Goal: Task Accomplishment & Management: Use online tool/utility

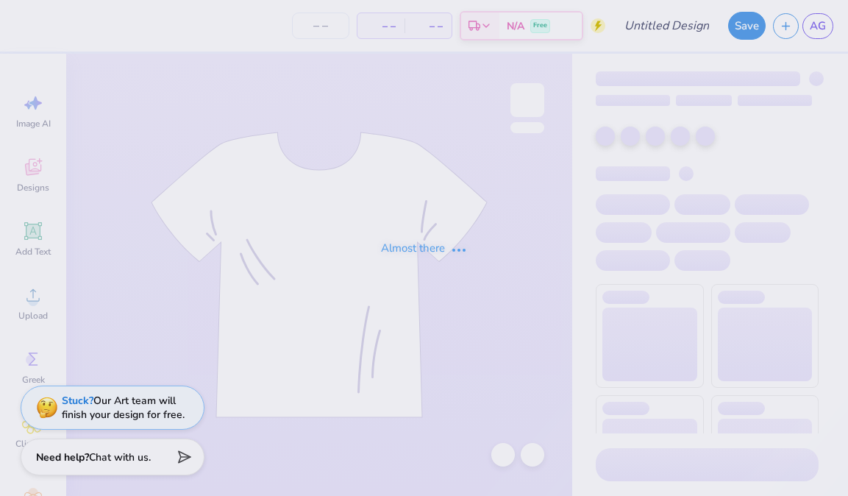
type input "[PERSON_NAME] 4"
type input "25"
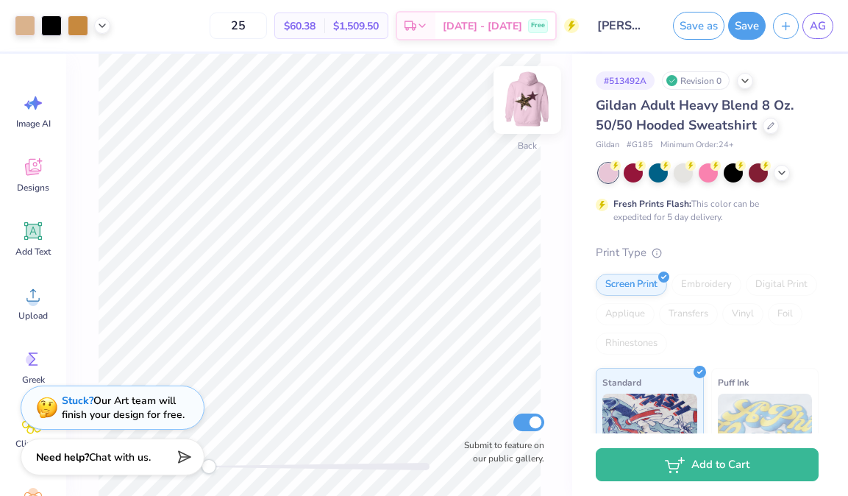
click at [536, 93] on img at bounding box center [527, 100] width 59 height 59
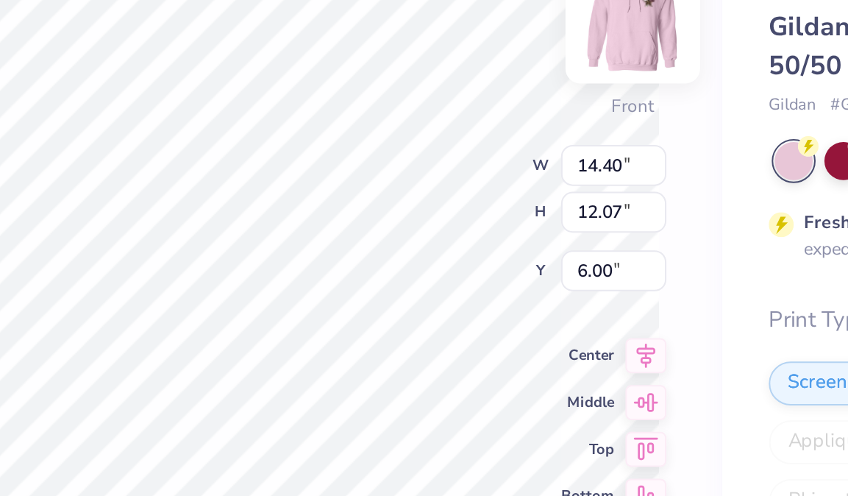
type input "0.82"
type input "0.88"
type input "7.35"
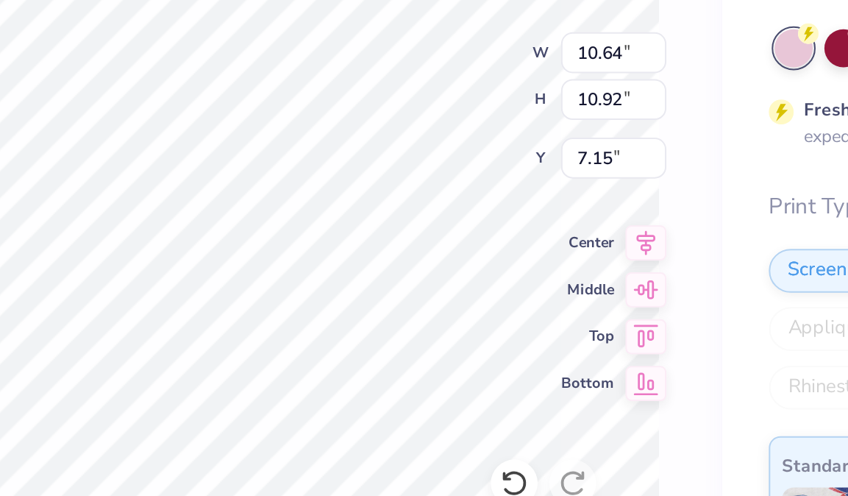
type input "10.48"
type input "10.50"
type input "7.16"
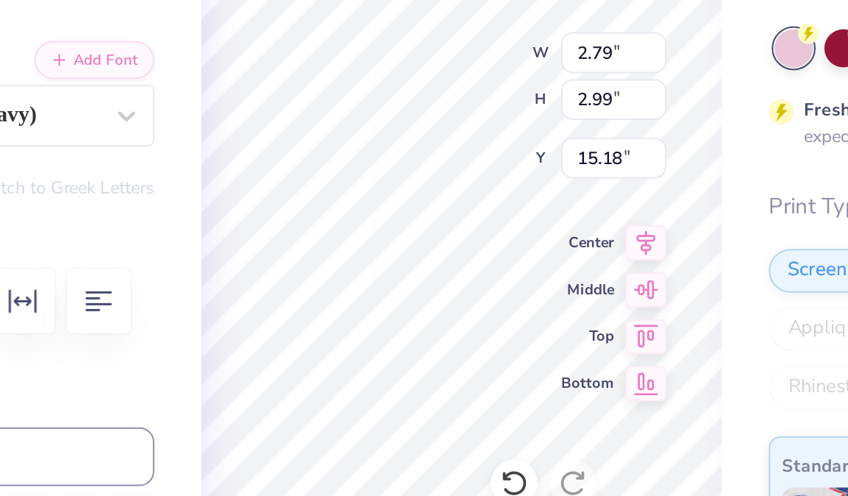
click at [309, 348] on div "25 $60.38 Per Item $1,509.50 Total Est. Delivery [DATE] - [DATE] Free Design Ti…" at bounding box center [424, 248] width 848 height 496
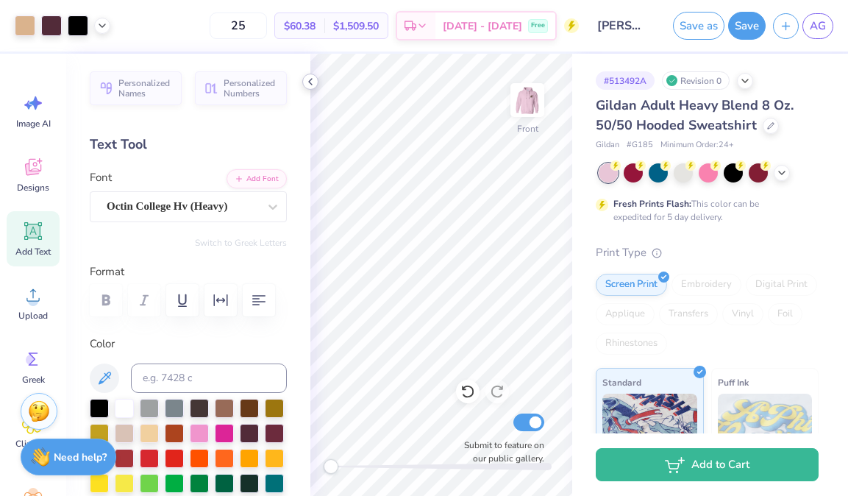
click at [314, 83] on icon at bounding box center [310, 82] width 12 height 12
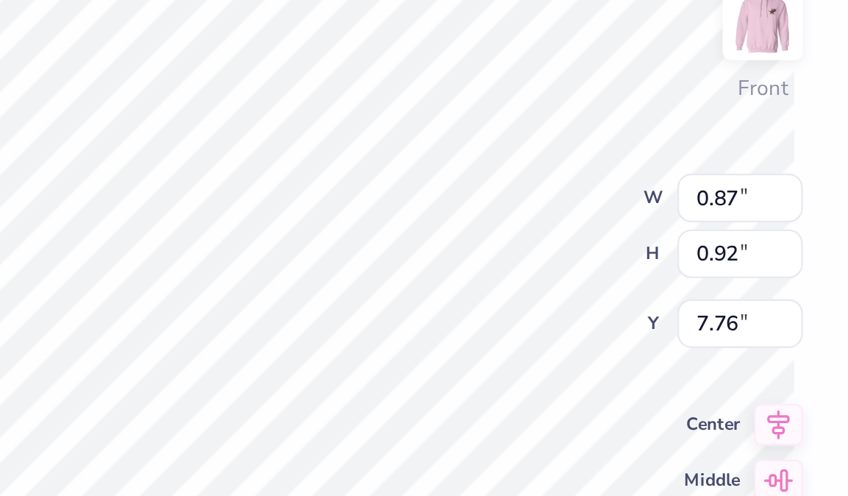
type input "14.40"
type input "12.07"
type input "6.00"
type input "0.88"
type input "0.92"
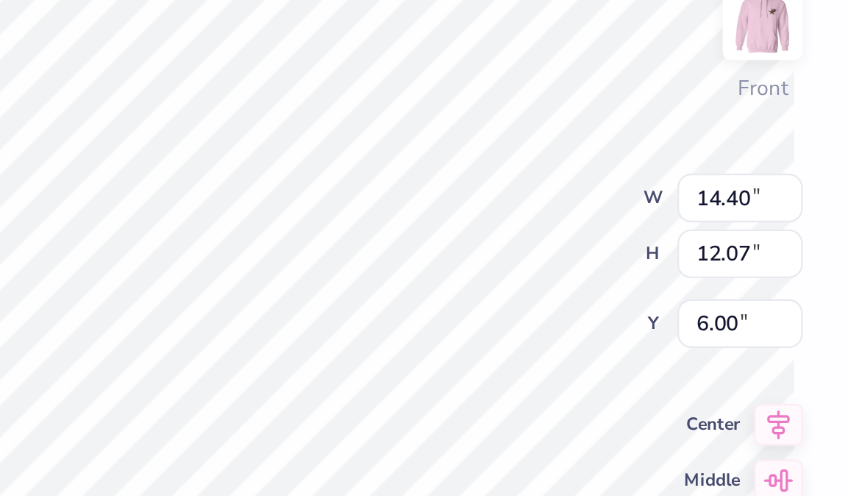
type input "7.44"
type input "0.86"
type input "0.93"
type input "7.30"
type input "0.88"
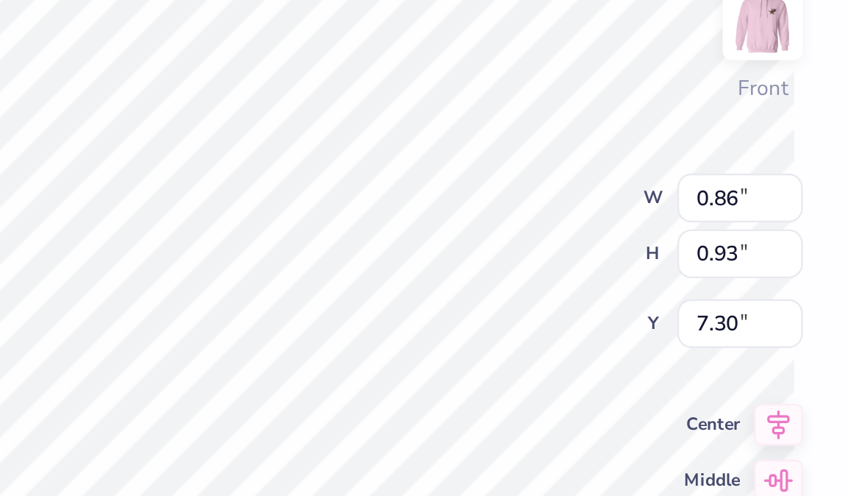
type input "0.92"
type input "0.86"
type input "0.93"
type input "7.29"
type input "0.88"
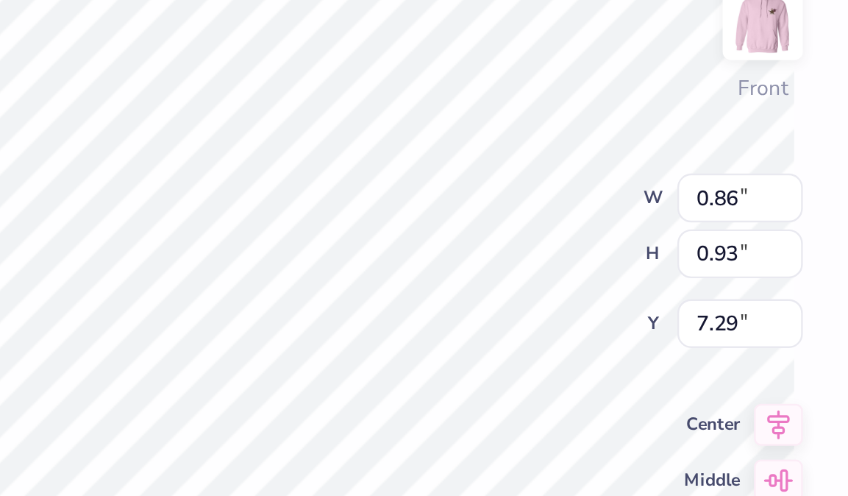
type input "0.92"
type input "7.30"
type input "14.40"
type input "12.07"
type input "6.00"
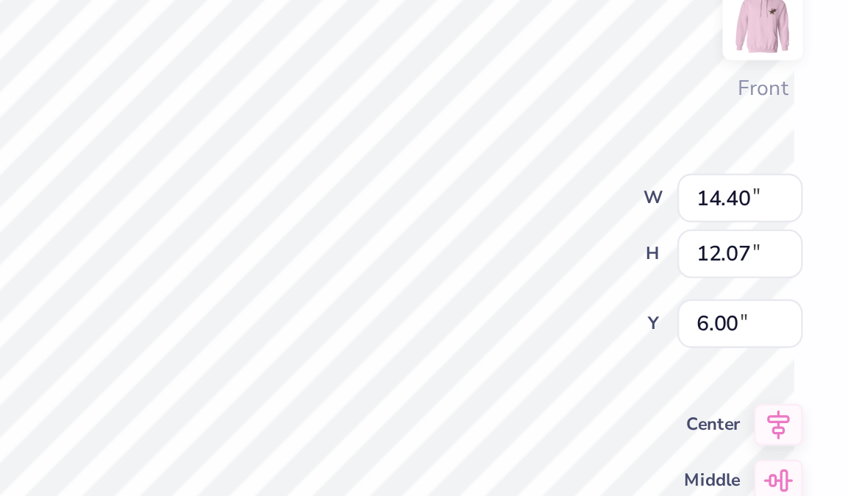
type input "1.10"
type input "1.15"
type input "7.07"
type input "14.40"
type input "12.07"
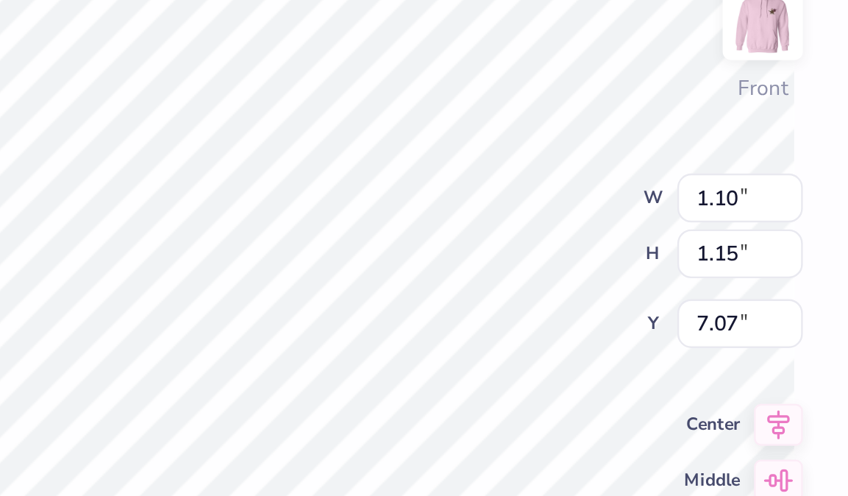
type input "6.00"
type input "0.86"
type input "0.93"
type input "7.29"
click at [416, 196] on div "Front W 0.96 0.96 " H 1.03 1.03 " Y 7.08 7.08 " Center Middle Top Bottom Submit…" at bounding box center [319, 275] width 506 height 442
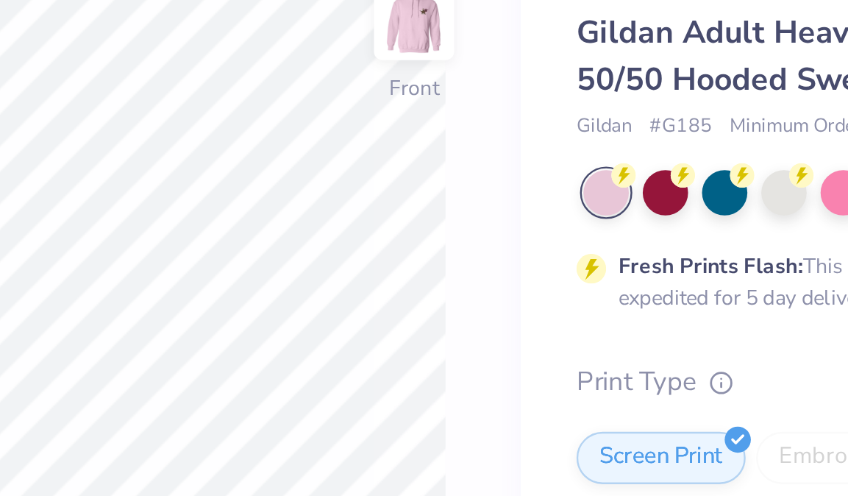
click at [554, 166] on div "Front Submit to feature on our public gallery." at bounding box center [319, 275] width 506 height 442
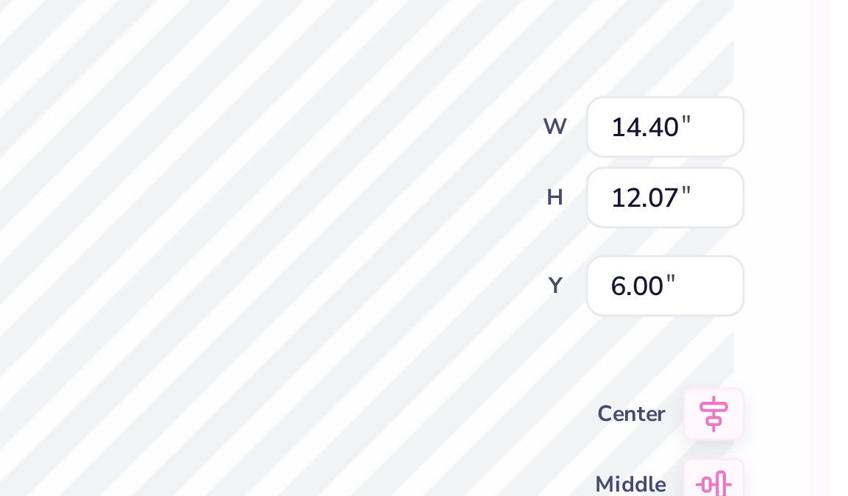
type input "14.40"
type input "12.07"
type input "6.00"
type input "1.02"
type input "1.10"
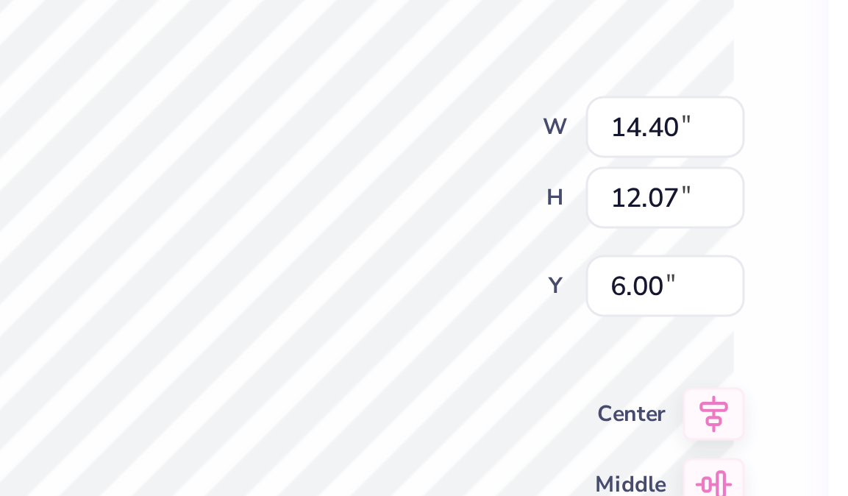
type input "7.07"
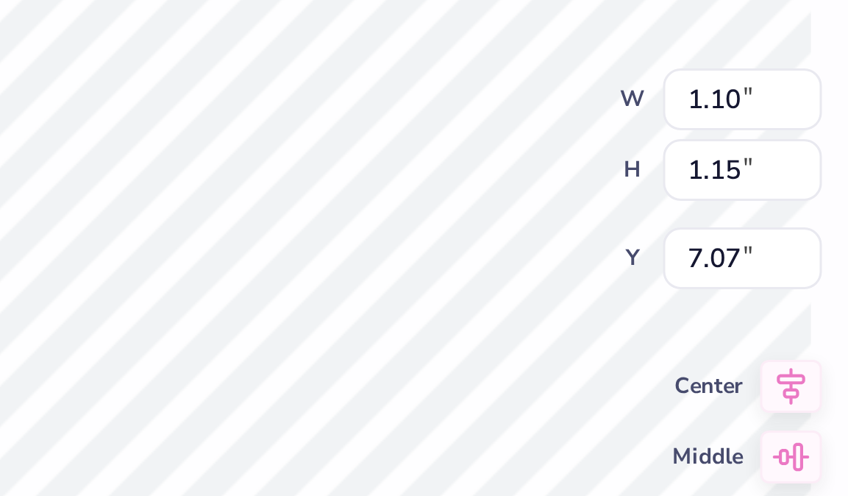
type input "1.13"
type input "1.20"
type input "7.16"
click at [407, 190] on div "Front W 1.13 1.13 " H 1.20 1.20 " Y 7.16 7.16 " Center Middle Top Bottom Submit…" at bounding box center [319, 275] width 506 height 442
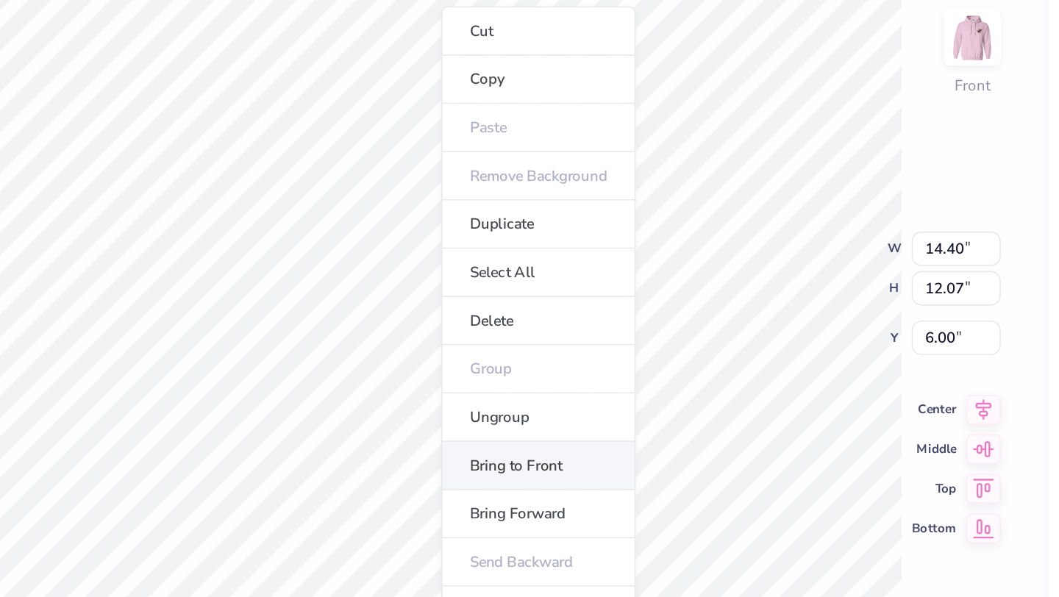
click at [468, 361] on li "Bring to Front" at bounding box center [480, 355] width 115 height 29
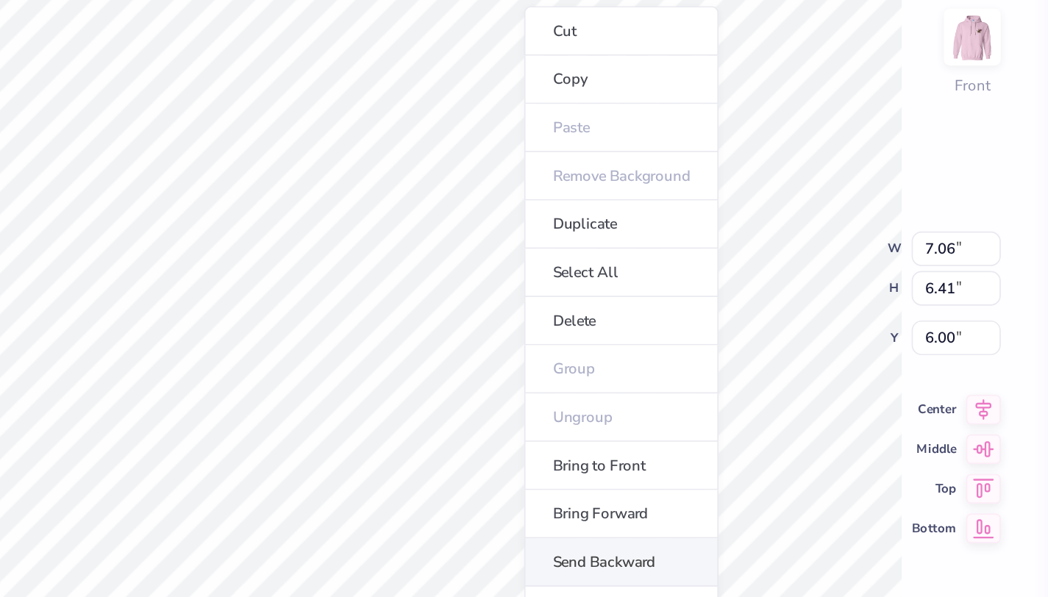
click at [519, 415] on li "Send Backward" at bounding box center [529, 412] width 115 height 29
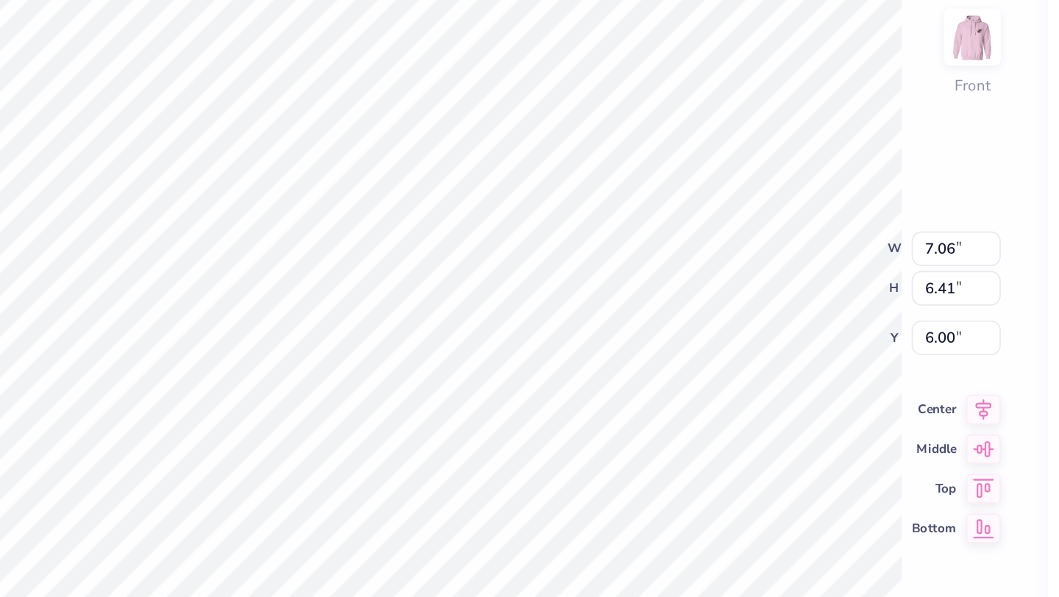
type input "10.64"
type input "10.92"
type input "7.15"
type input "9.47"
type input "10.43"
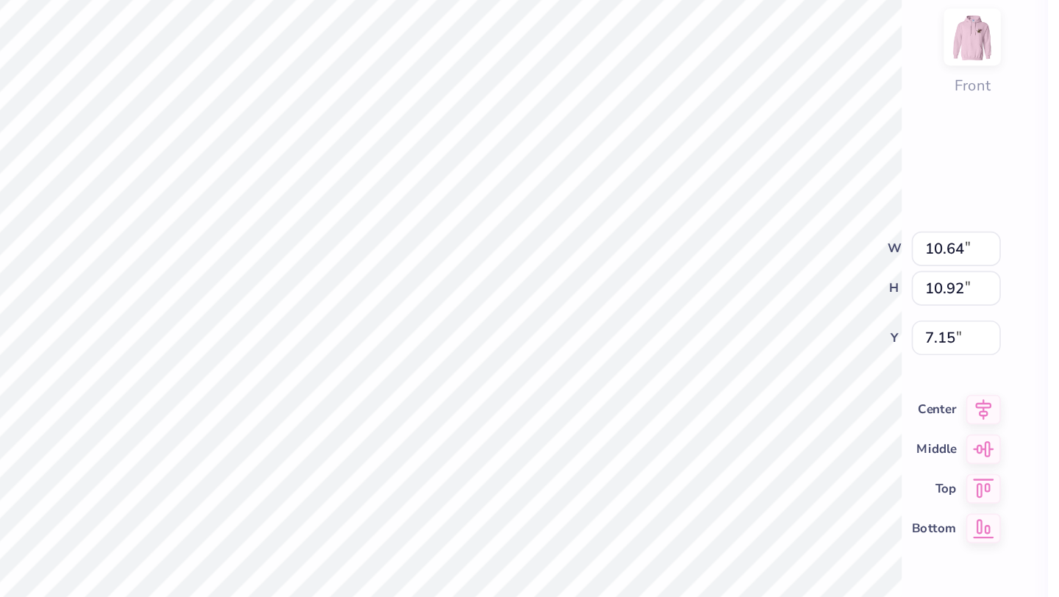
type input "7.64"
type input "10.64"
type input "10.92"
type input "7.15"
type input "9.47"
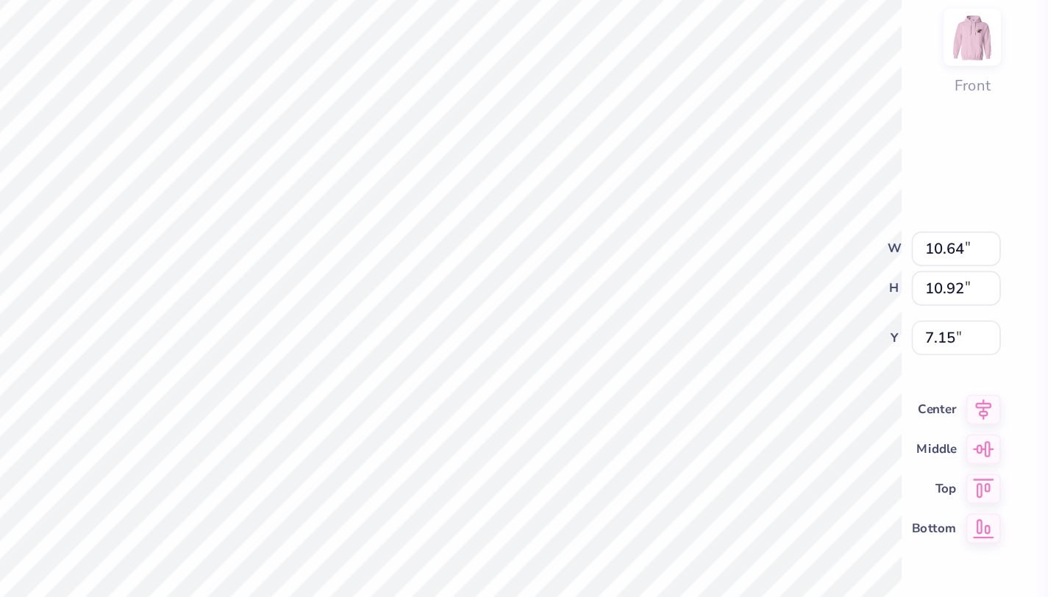
type input "10.43"
type input "7.64"
type input "7.06"
type input "6.41"
type input "6.00"
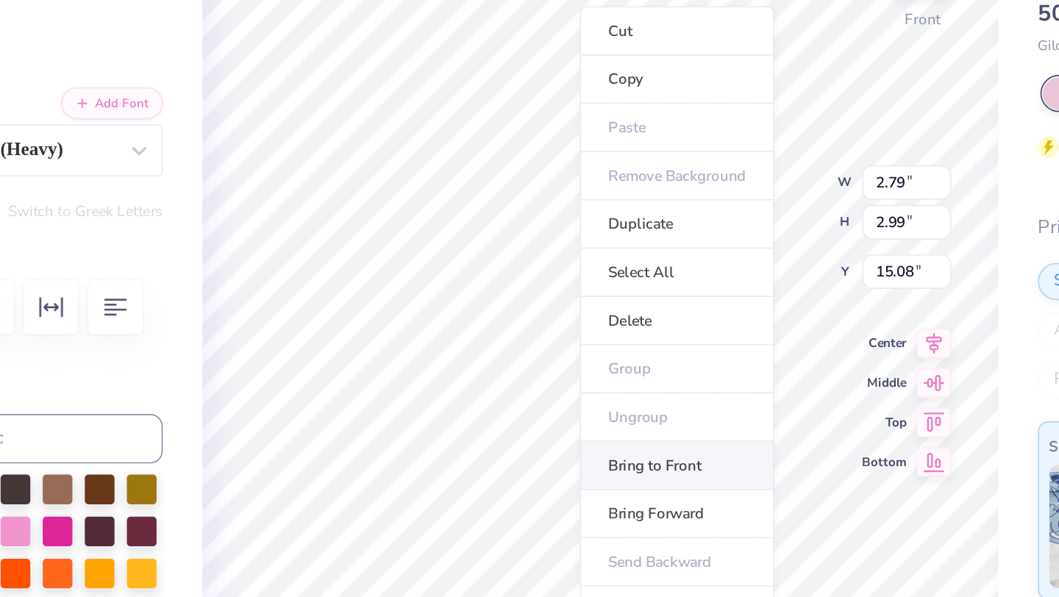
click at [552, 389] on li "Bring to Front" at bounding box center [592, 394] width 115 height 29
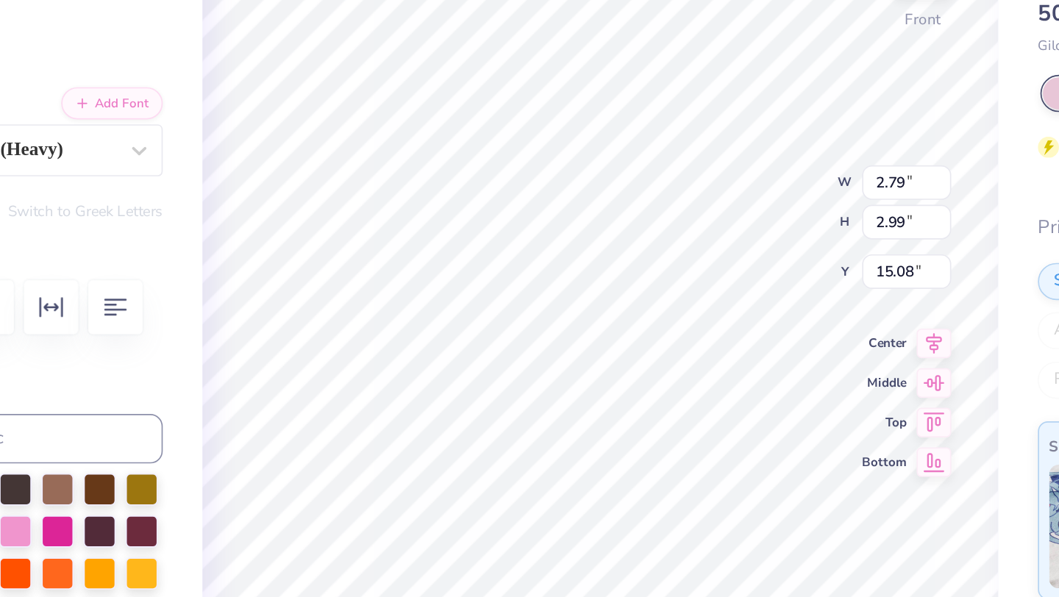
type input "2.76"
type input "2.39"
type input "9.76"
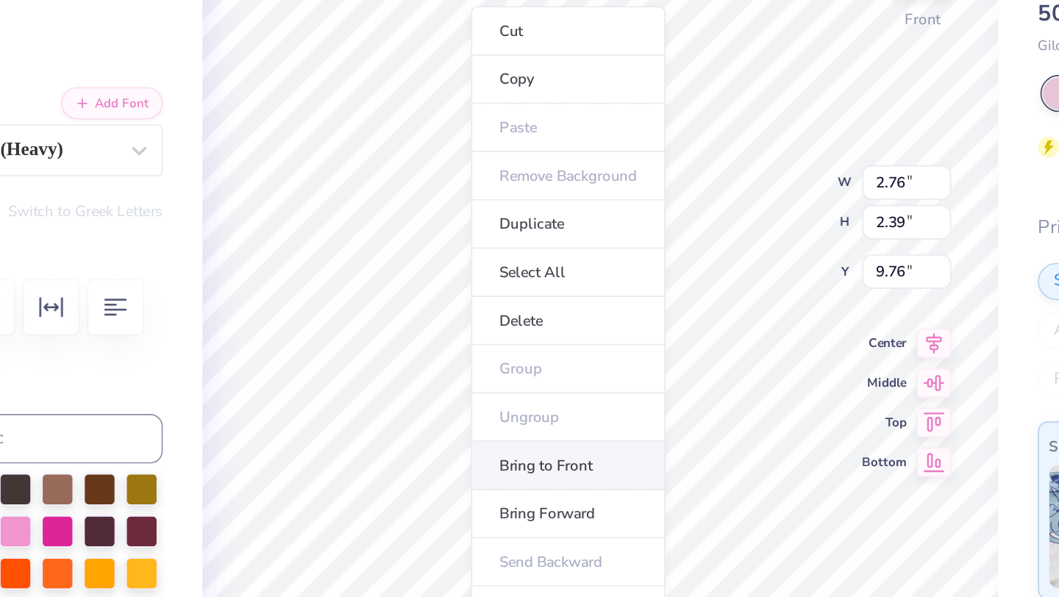
click at [516, 397] on li "Bring to Front" at bounding box center [527, 394] width 115 height 29
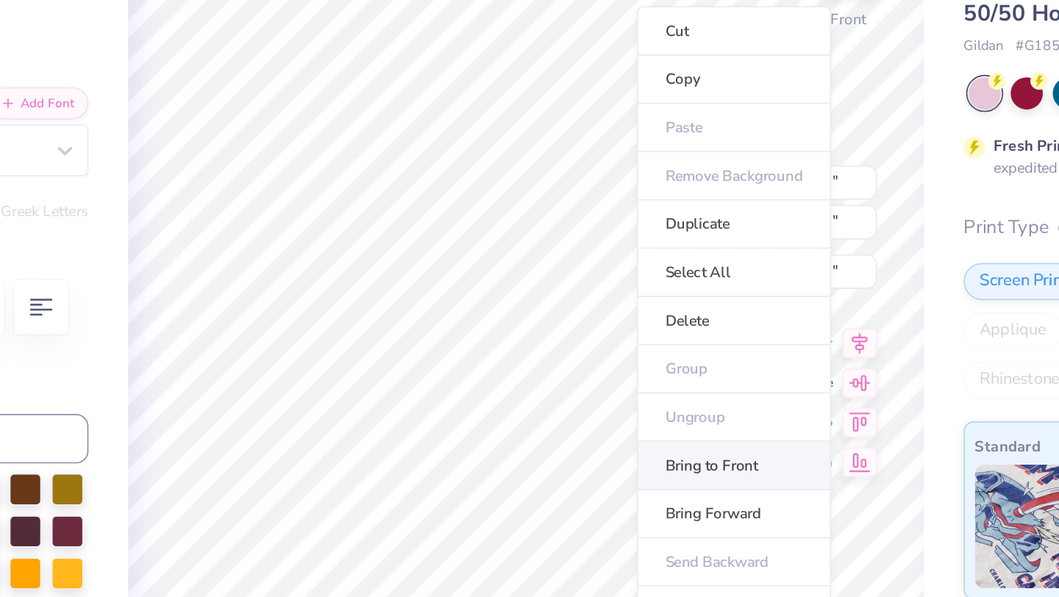
click at [637, 392] on li "Bring to Front" at bounding box center [670, 394] width 115 height 29
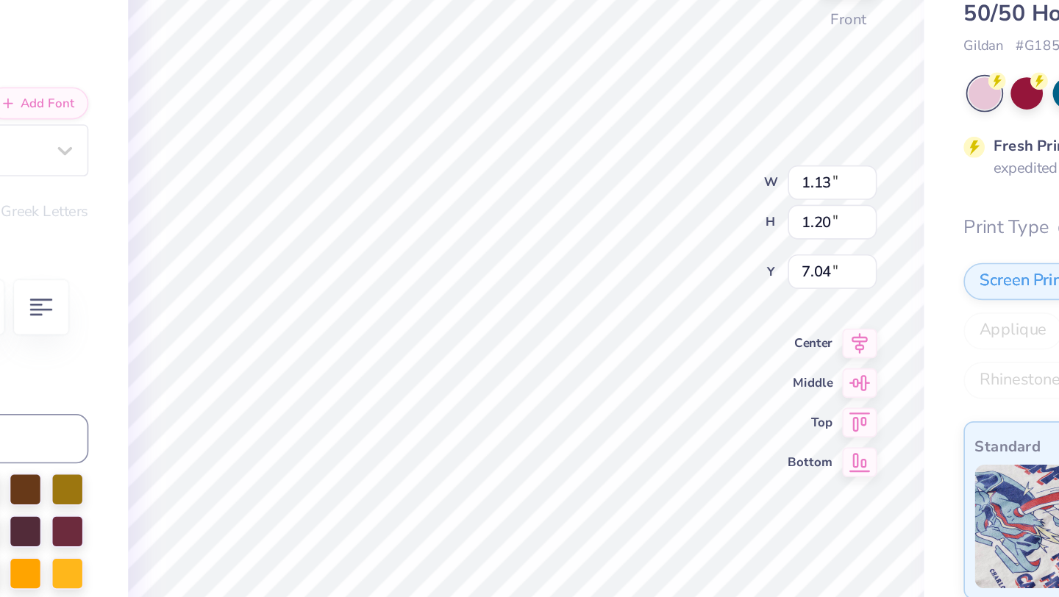
type input "7.04"
type input "1.10"
type input "1.15"
type input "6.97"
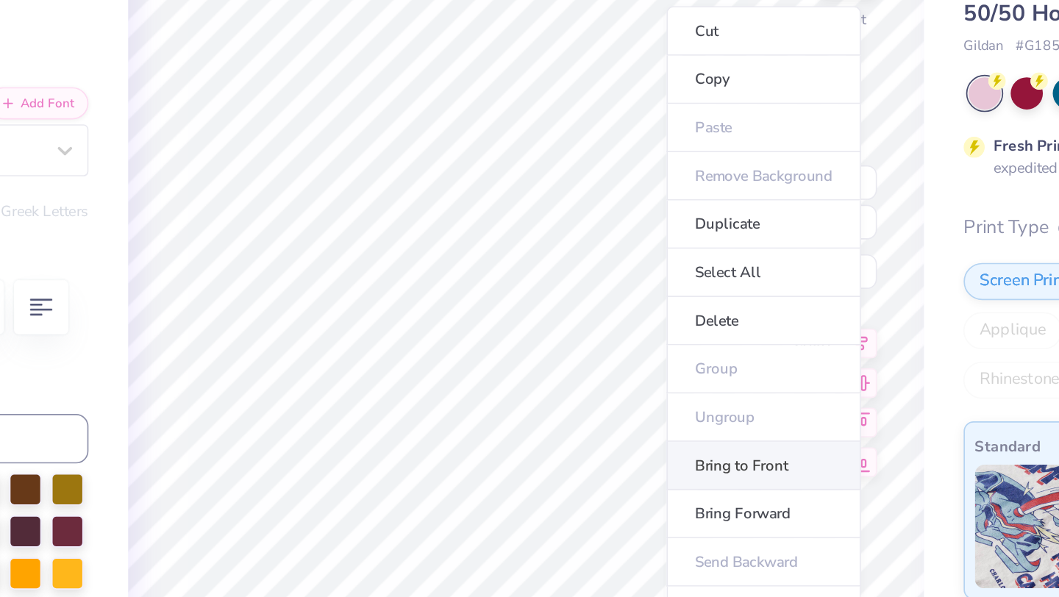
click at [665, 388] on li "Bring to Front" at bounding box center [687, 394] width 115 height 29
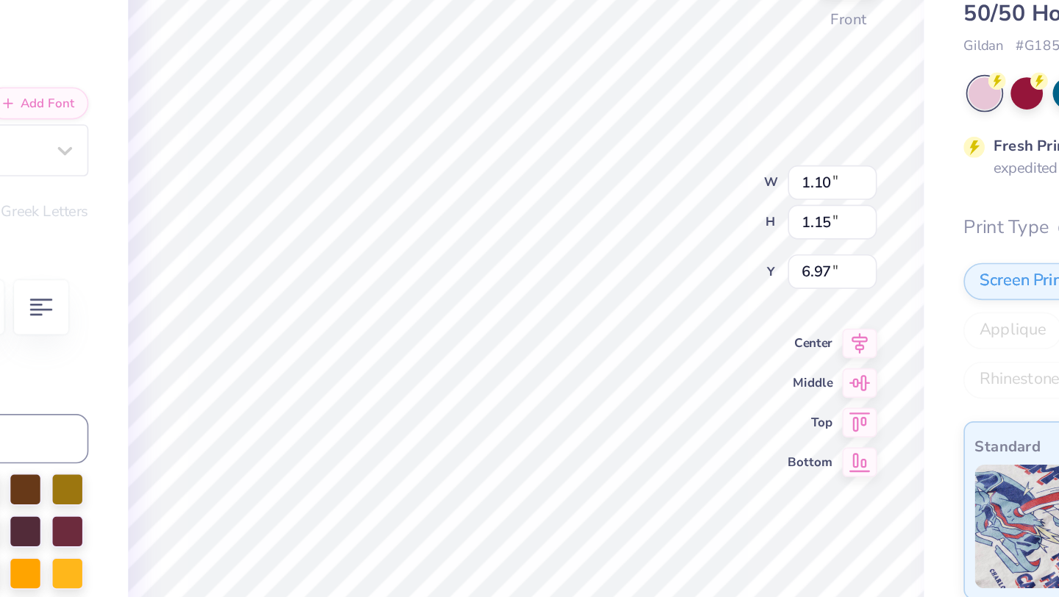
type input "1.02"
type input "1.10"
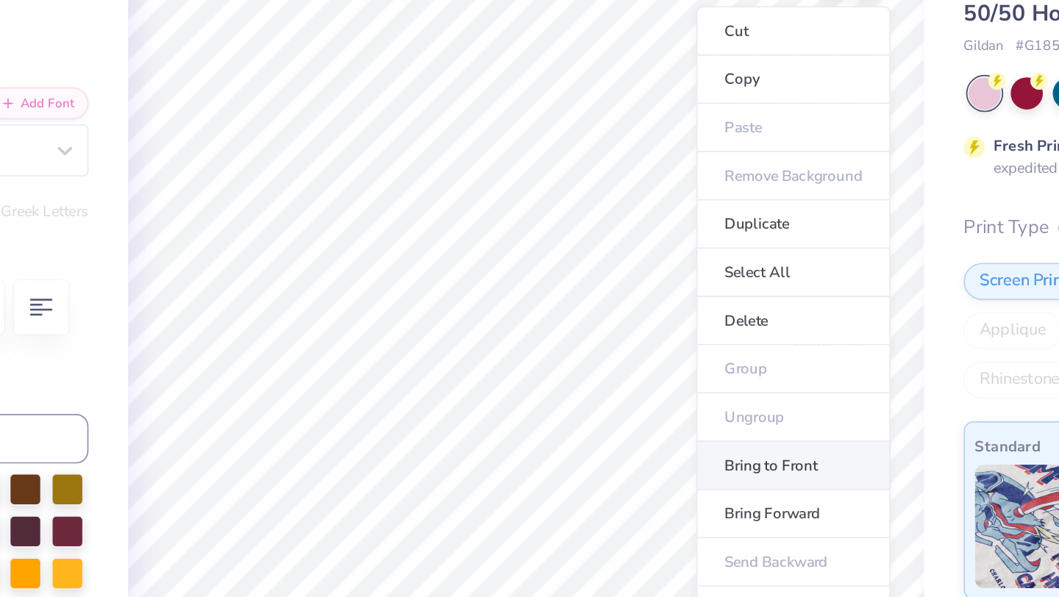
click at [685, 391] on li "Bring to Front" at bounding box center [705, 394] width 115 height 29
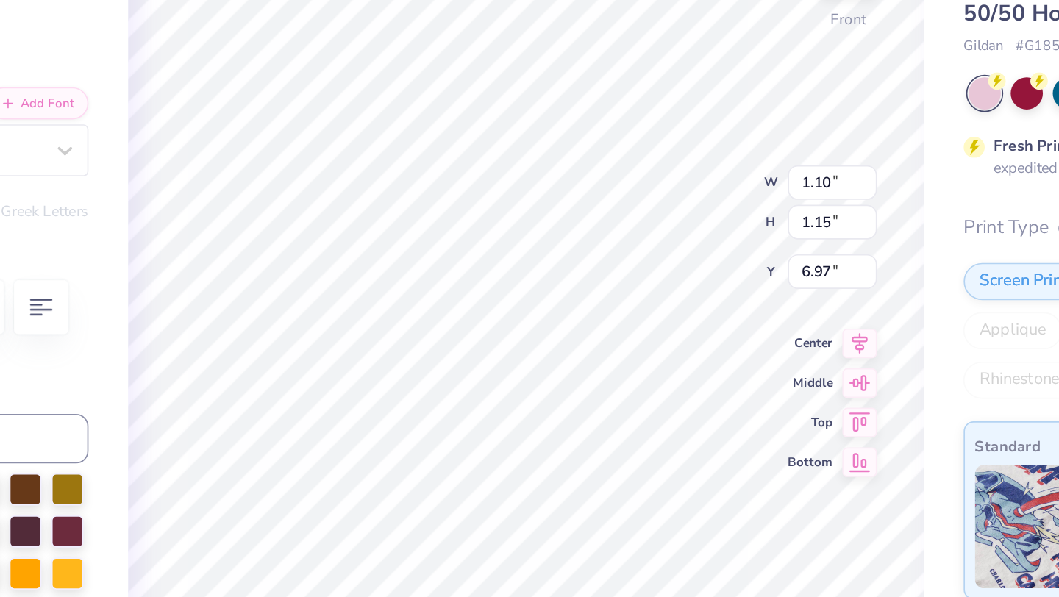
type input "1.13"
type input "1.20"
type input "7.04"
type input "1.10"
type input "1.15"
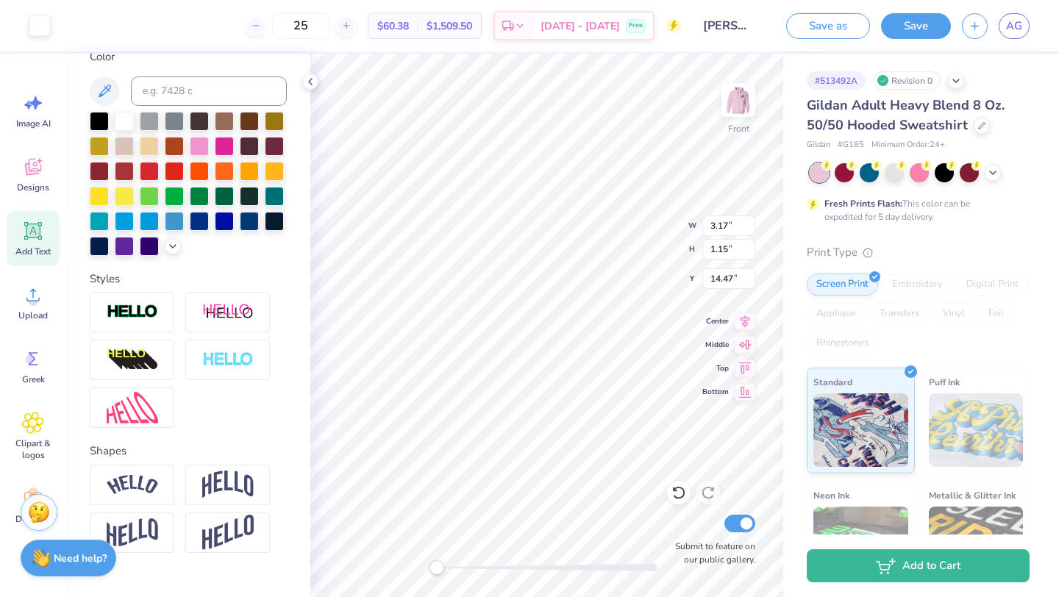
scroll to position [315, 0]
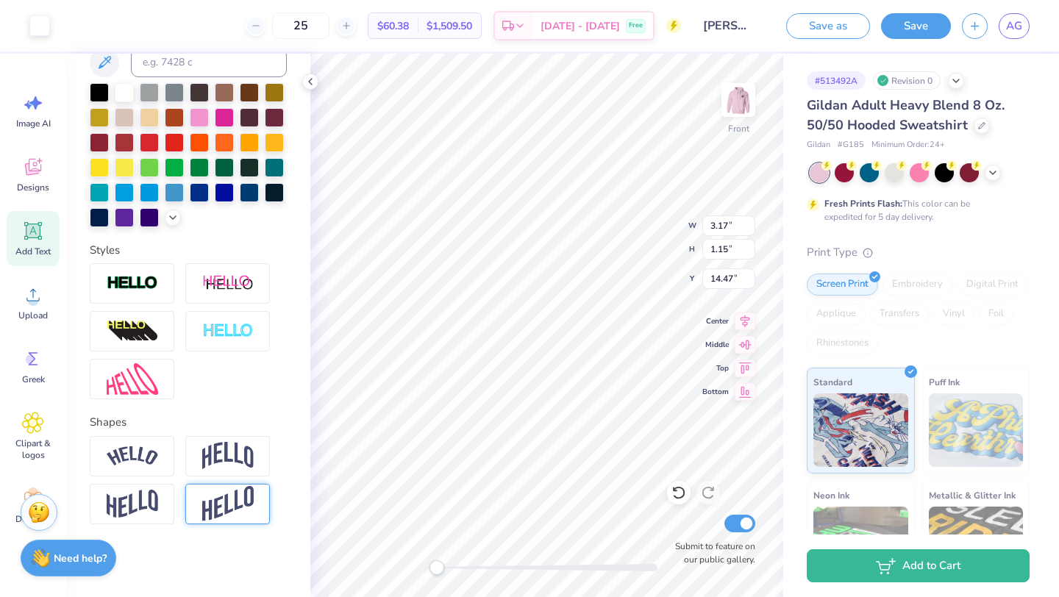
click at [226, 495] on img at bounding box center [227, 504] width 51 height 36
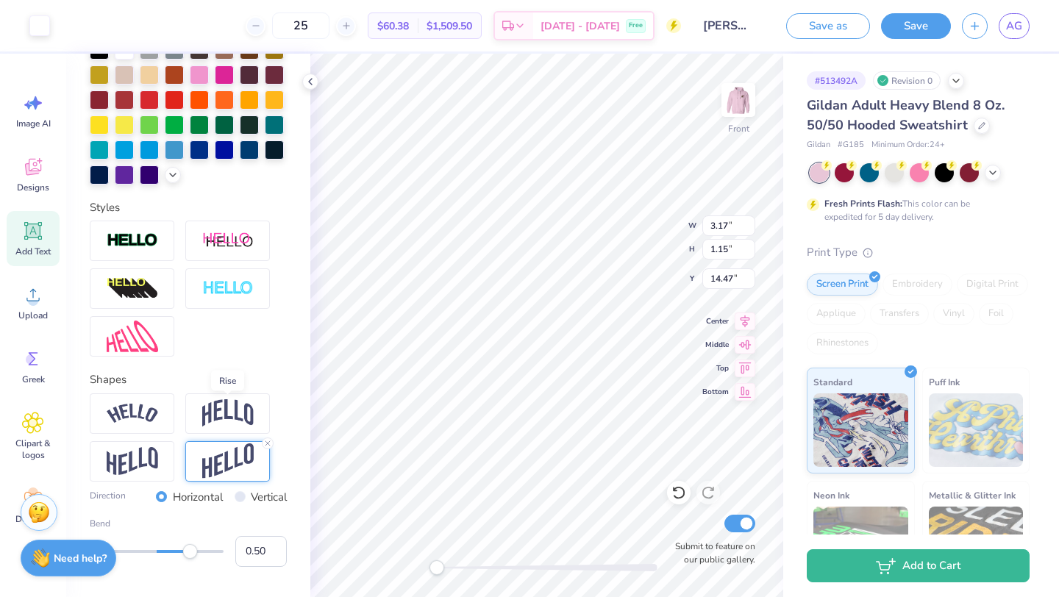
scroll to position [402, 0]
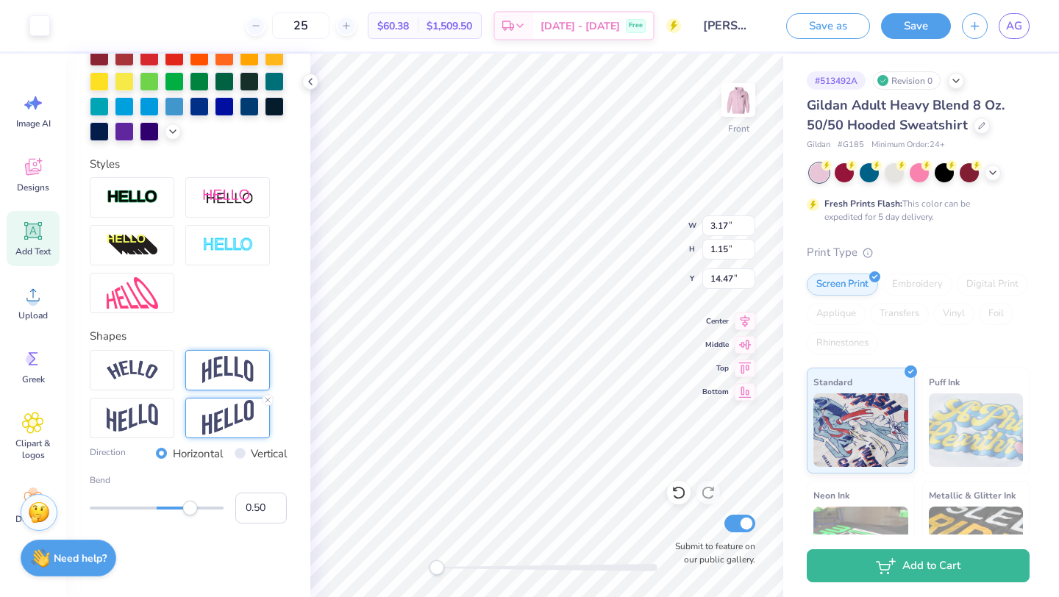
click at [216, 351] on div at bounding box center [227, 370] width 85 height 40
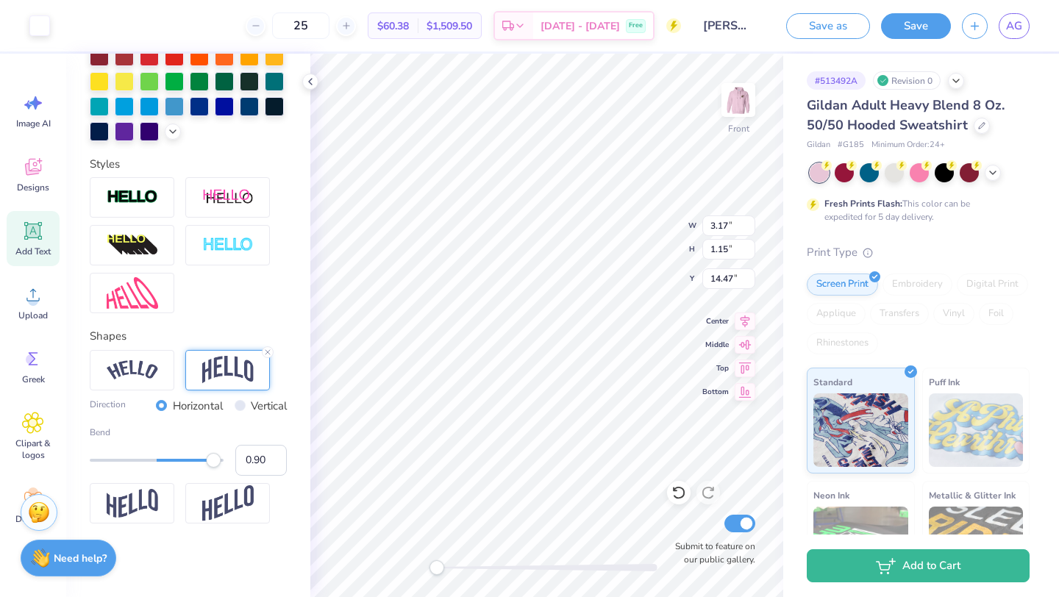
type input "0.91"
drag, startPoint x: 196, startPoint y: 458, endPoint x: 218, endPoint y: 458, distance: 22.1
click at [218, 458] on div "Accessibility label" at bounding box center [217, 460] width 15 height 15
click at [269, 351] on icon at bounding box center [267, 352] width 9 height 9
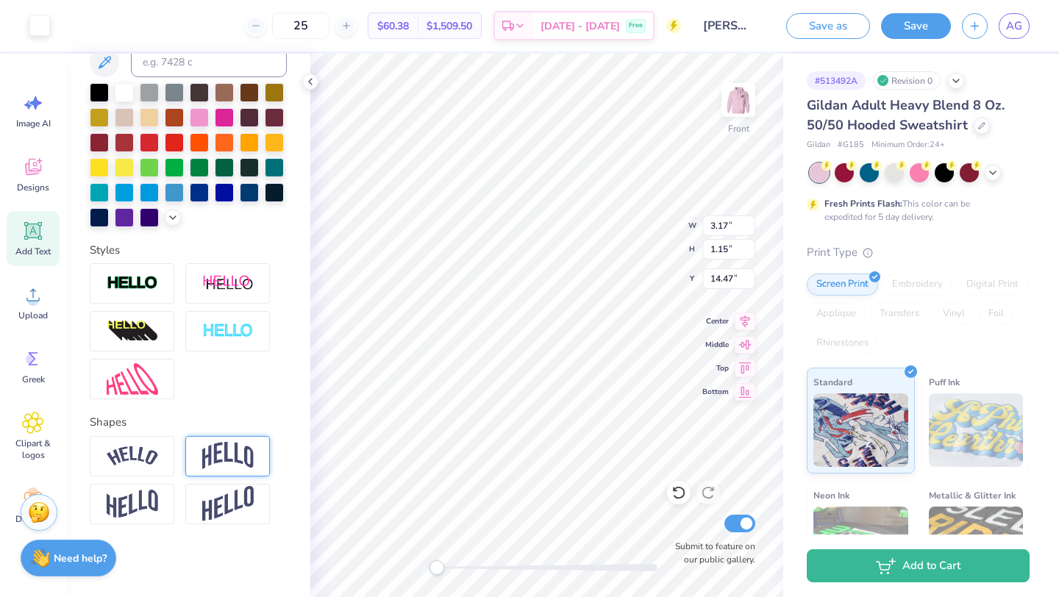
type input "7.06"
type input "3.18"
type input "1.36"
type input "6.96"
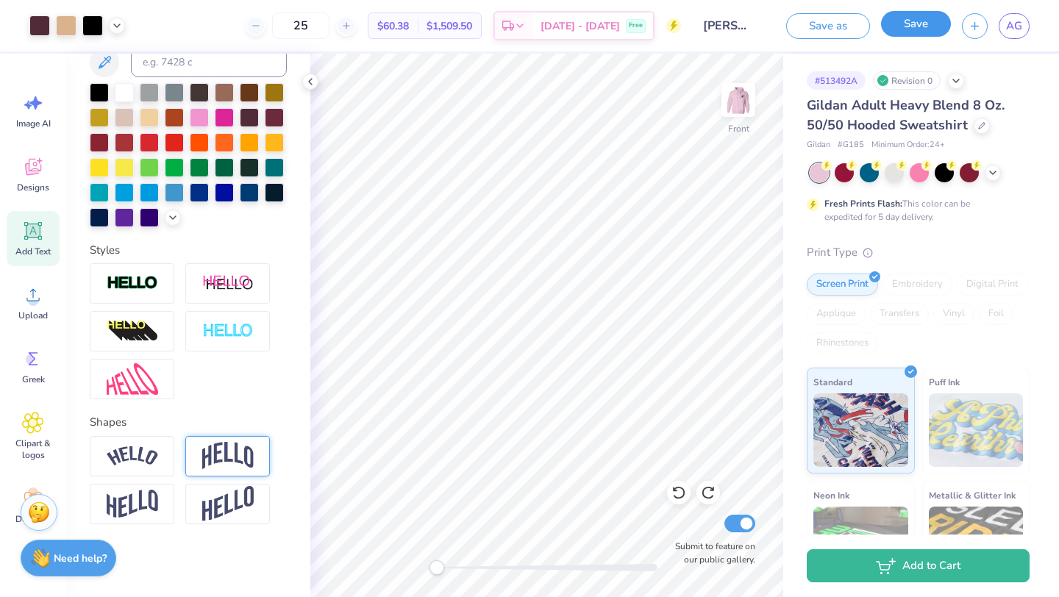
click at [847, 22] on button "Save" at bounding box center [916, 24] width 70 height 26
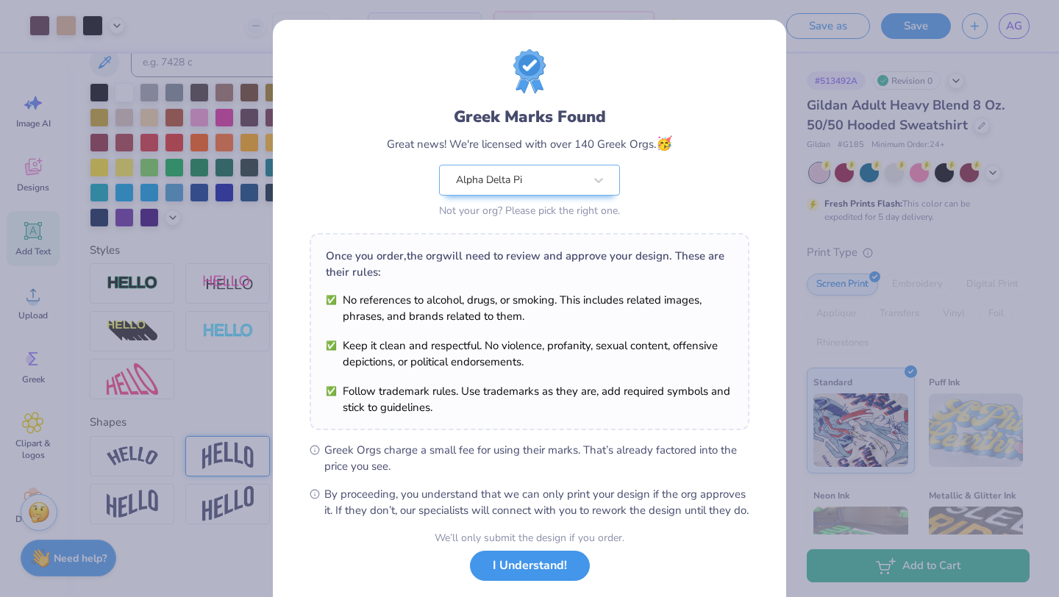
click at [519, 495] on button "I Understand!" at bounding box center [530, 566] width 120 height 30
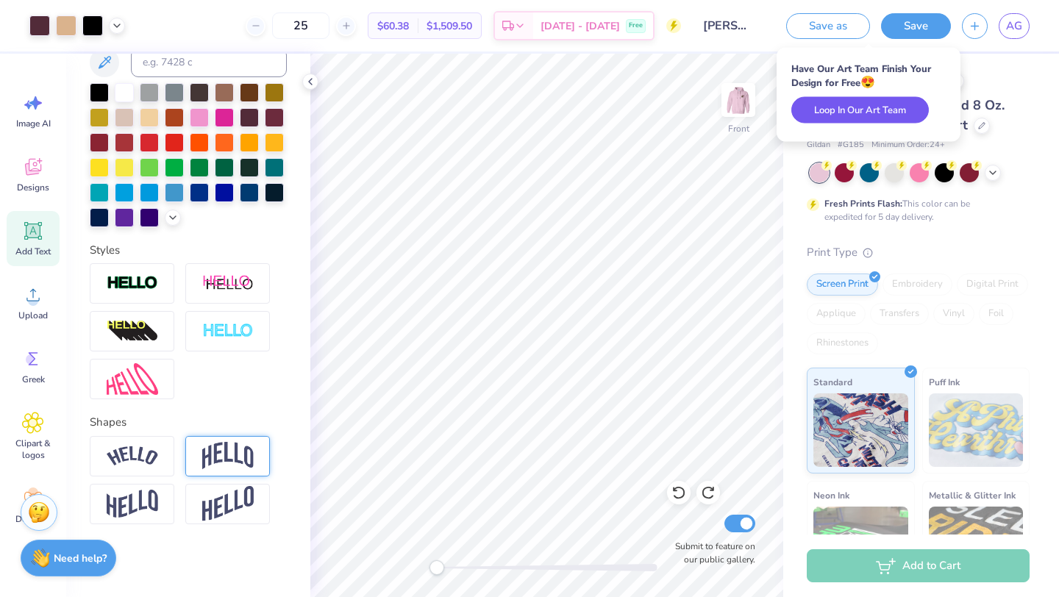
click at [825, 114] on button "Loop In Our Art Team" at bounding box center [860, 110] width 138 height 26
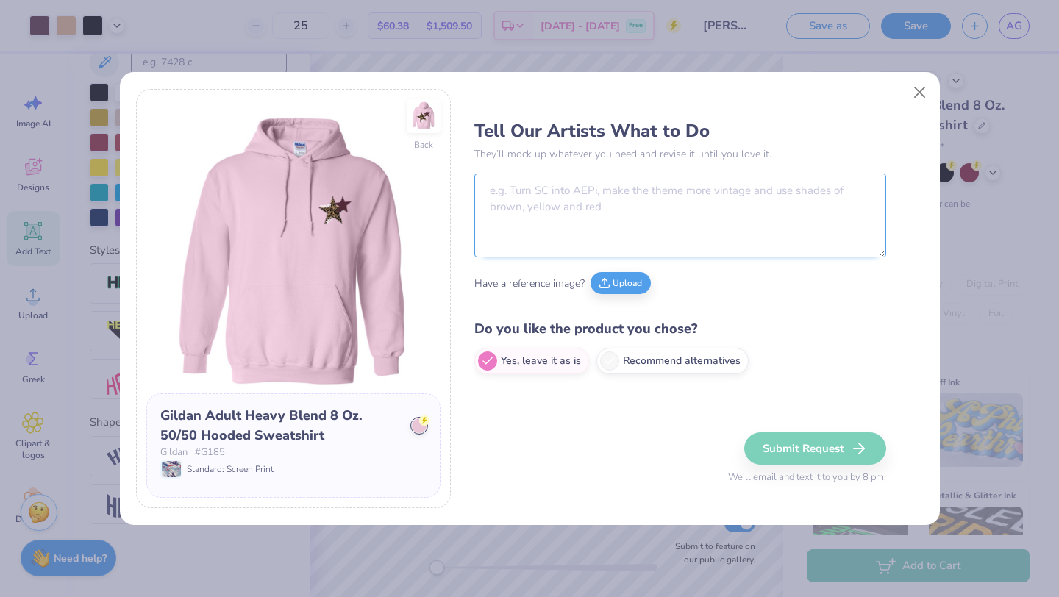
click at [616, 208] on textarea at bounding box center [680, 216] width 412 height 84
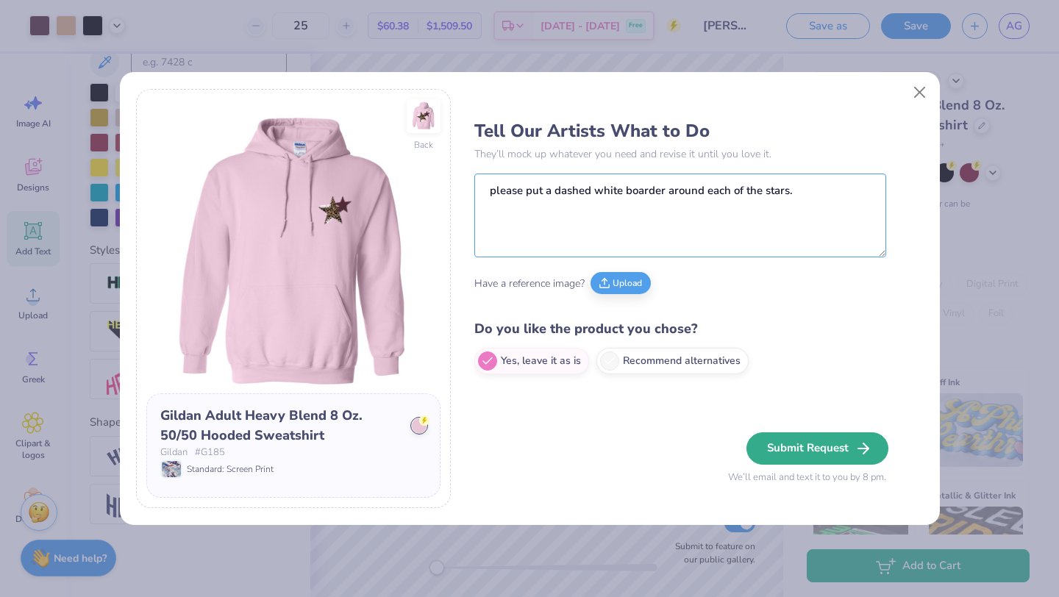
type textarea "please put a dashed white boarder around each of the stars."
click at [782, 450] on button "Submit Request" at bounding box center [817, 448] width 142 height 32
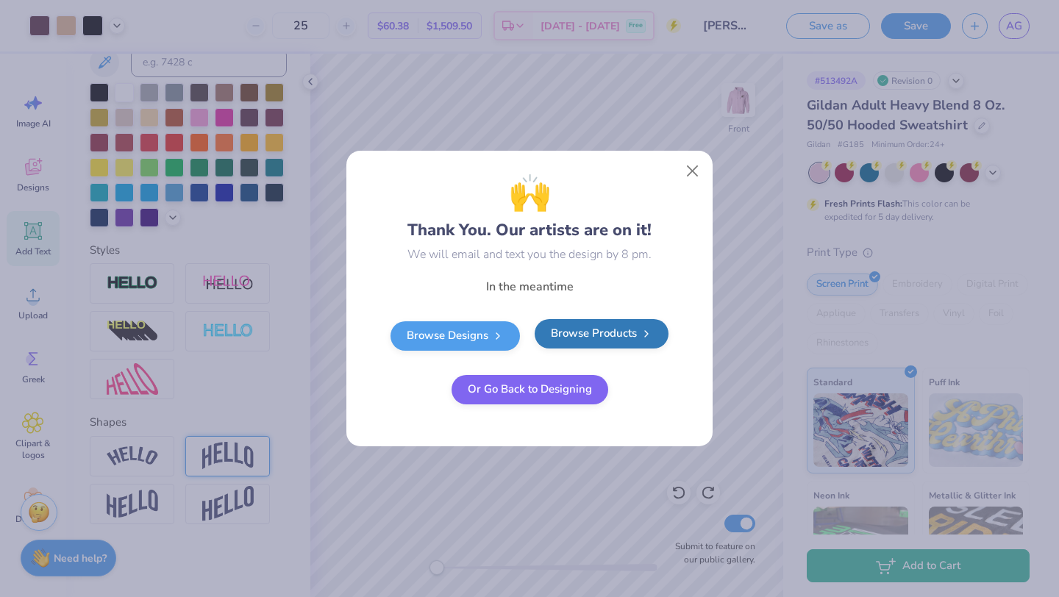
click at [629, 325] on link "Browse Products" at bounding box center [602, 333] width 134 height 29
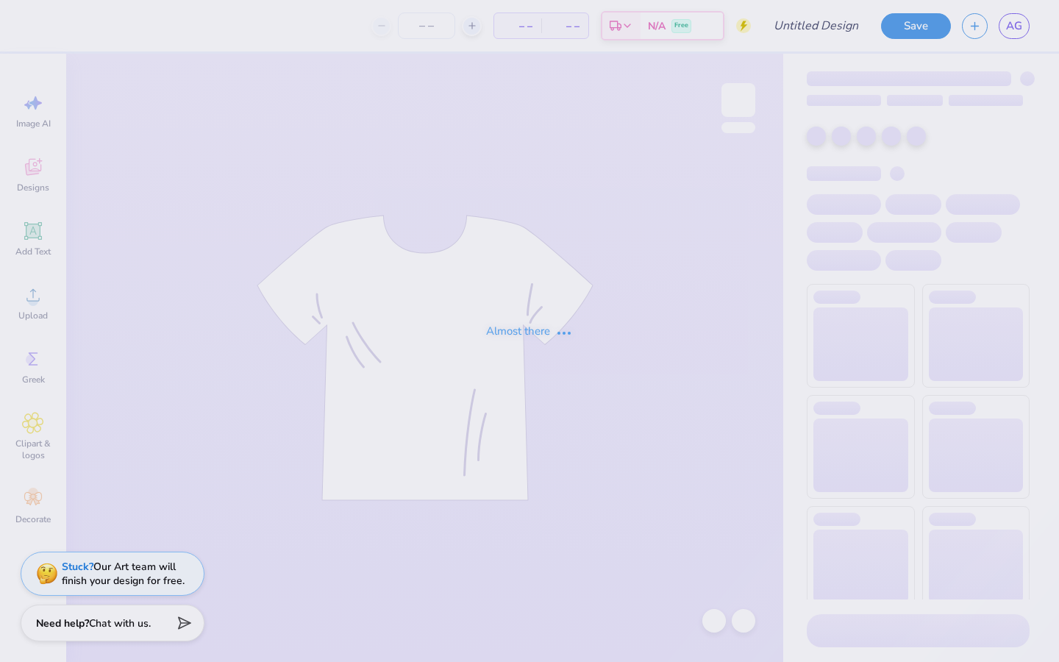
type input "[PERSON_NAME] 2"
type input "30"
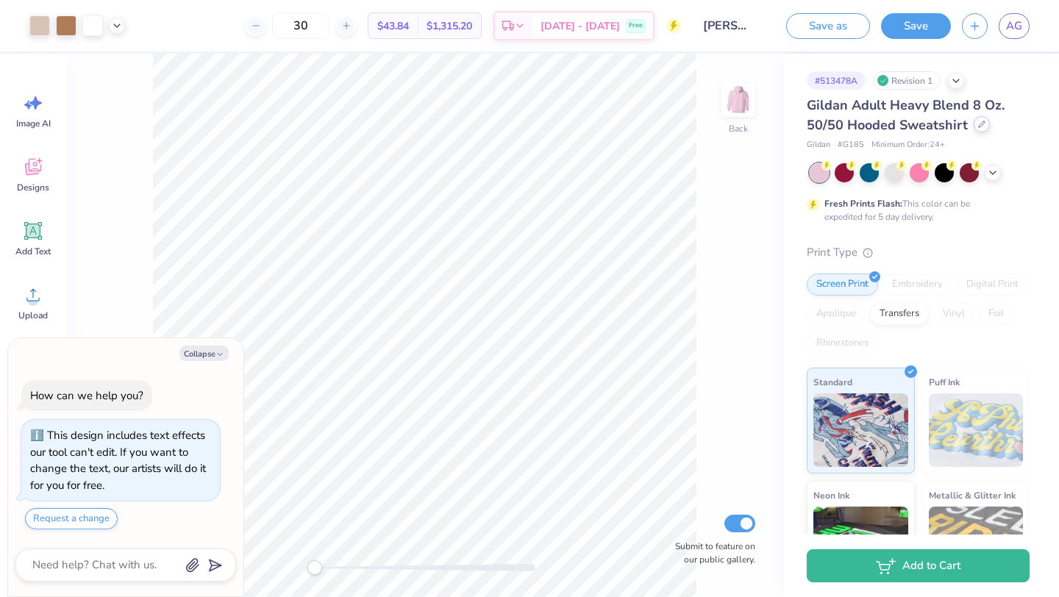
click at [847, 128] on div at bounding box center [982, 124] width 16 height 16
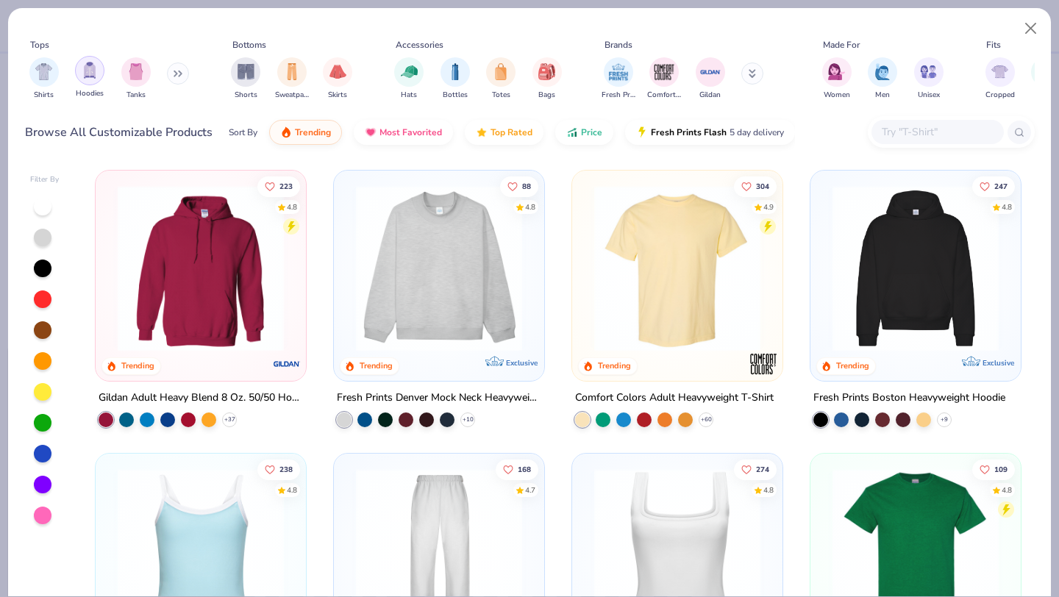
click at [99, 65] on div "filter for Hoodies" at bounding box center [89, 70] width 29 height 29
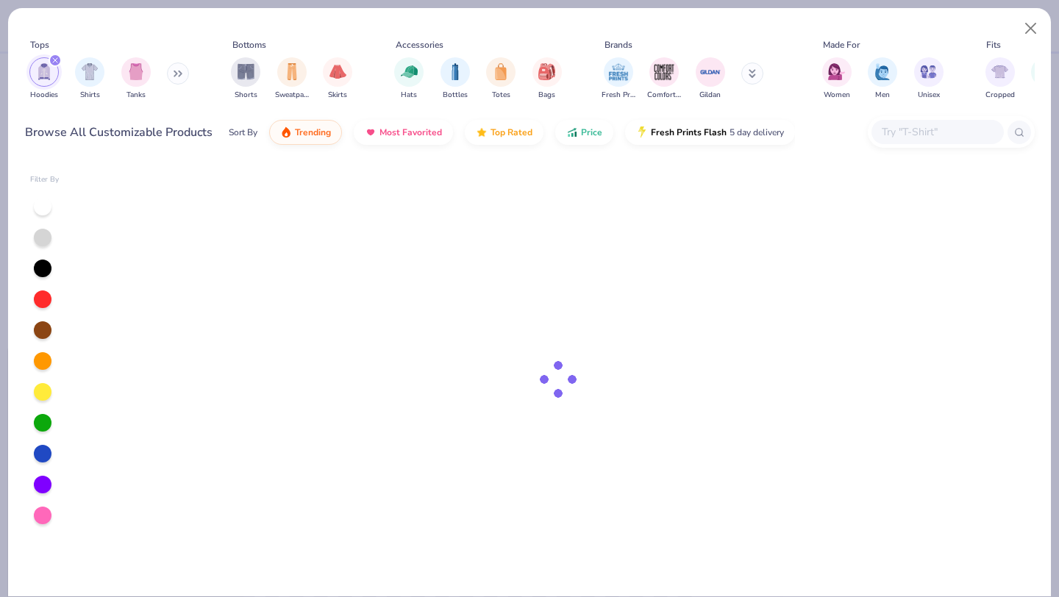
type textarea "x"
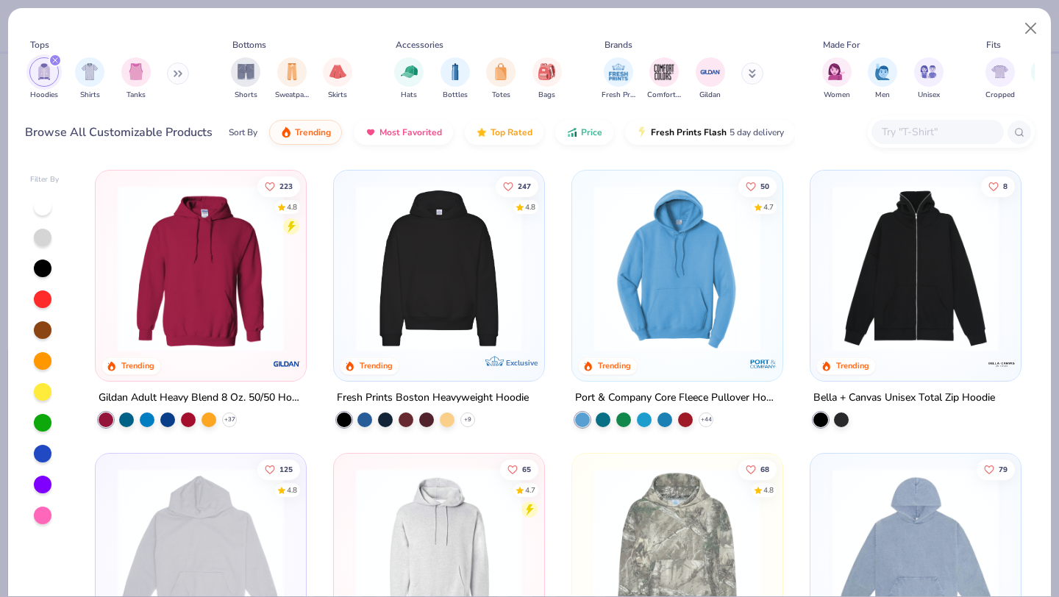
click at [847, 132] on input "text" at bounding box center [936, 132] width 113 height 17
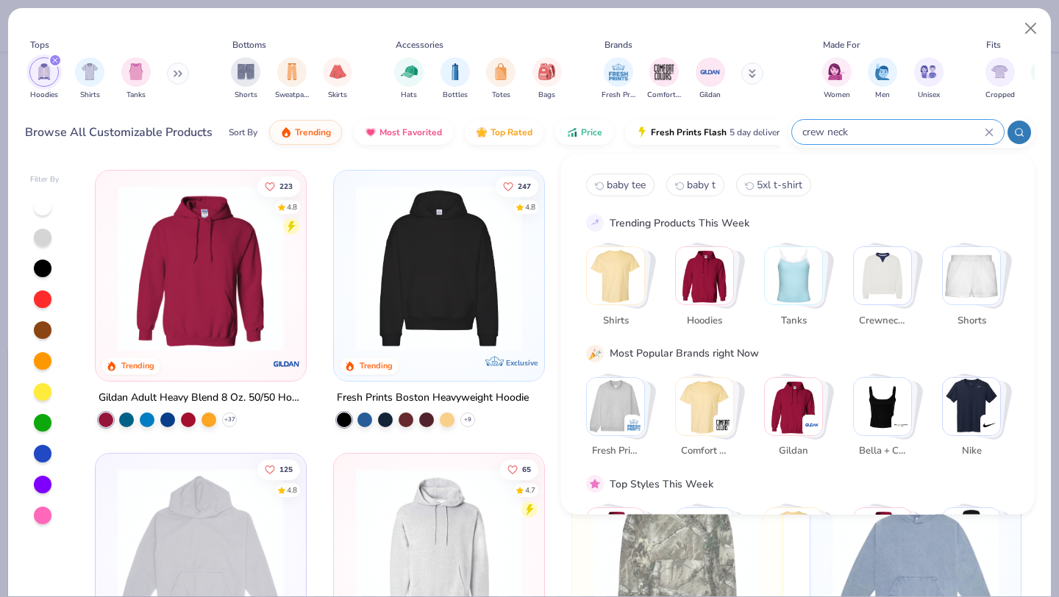
type input "crew neck"
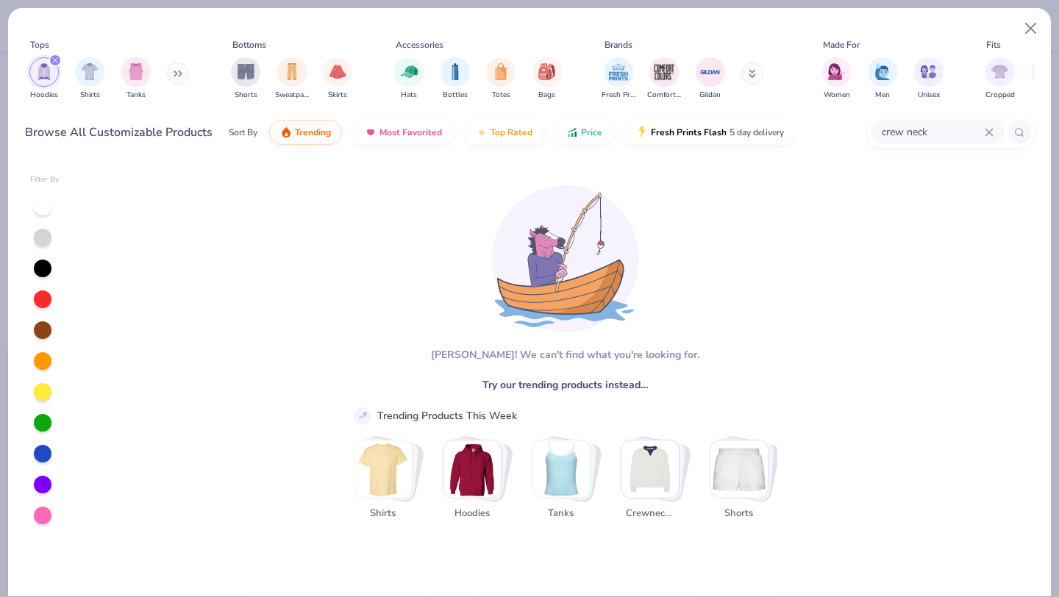
click at [643, 463] on img "Stack Card Button Crewnecks" at bounding box center [649, 469] width 57 height 57
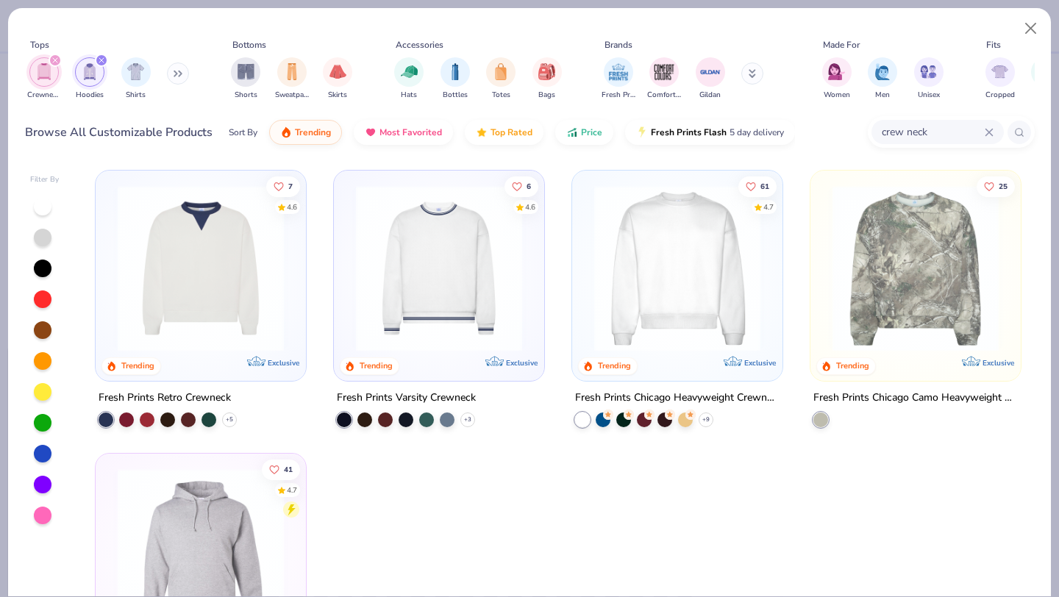
click at [618, 318] on img at bounding box center [677, 268] width 181 height 166
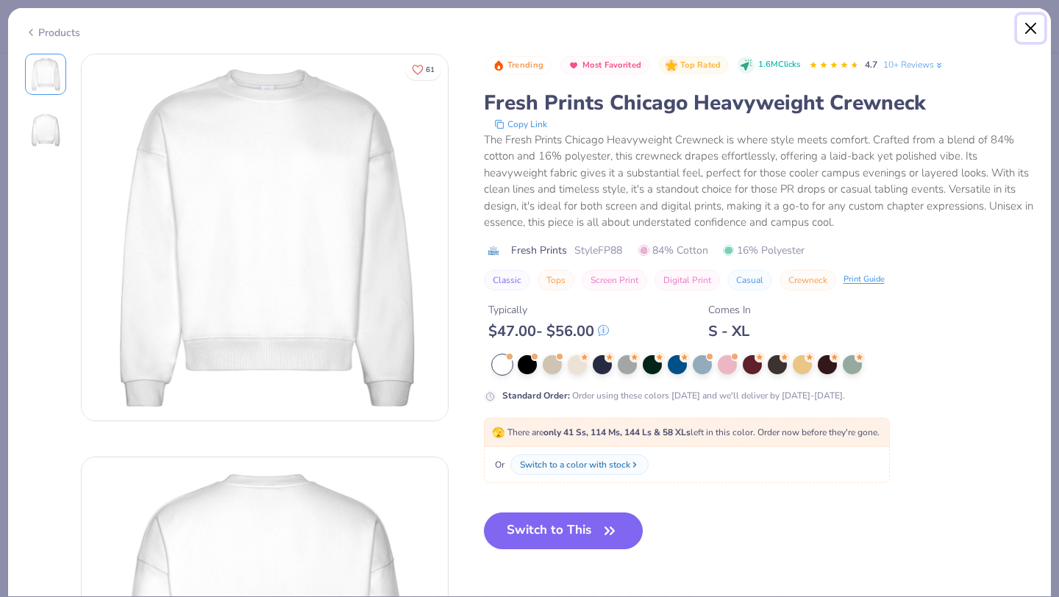
click at [847, 26] on button "Close" at bounding box center [1031, 29] width 28 height 28
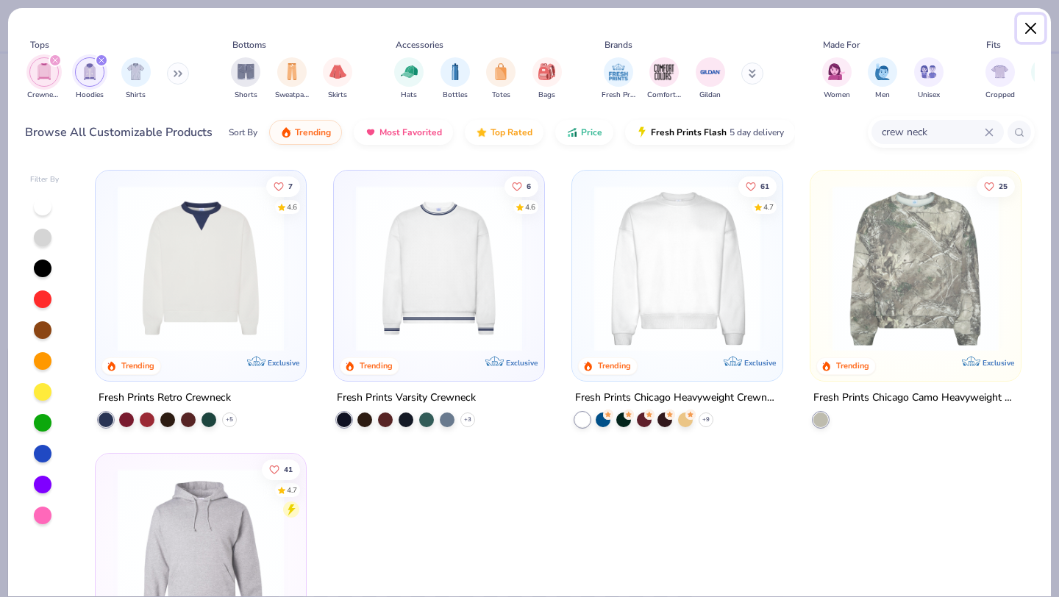
click at [847, 30] on button "Close" at bounding box center [1031, 29] width 28 height 28
type textarea "x"
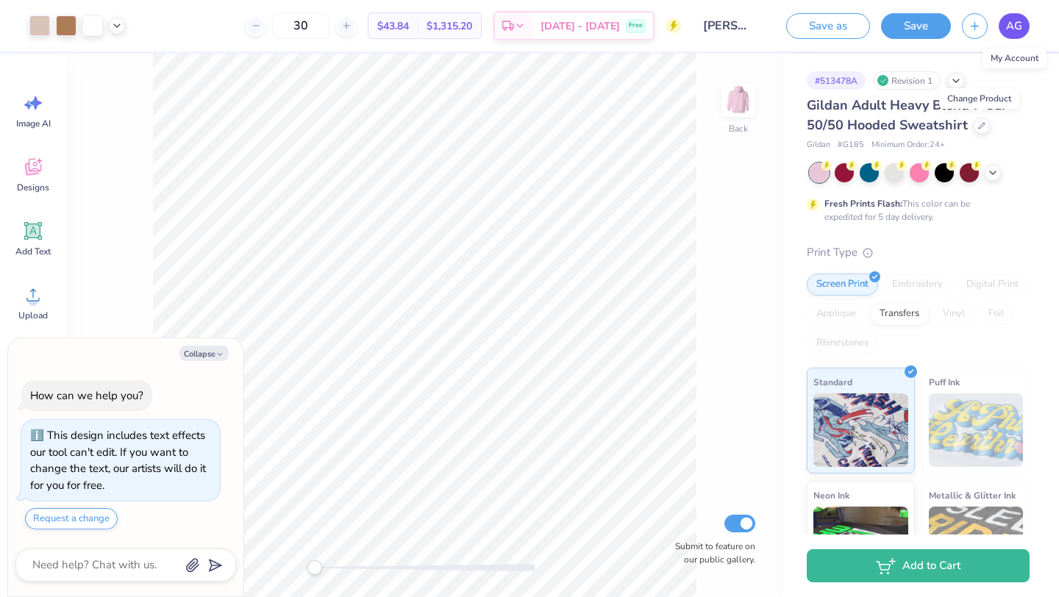
click at [847, 31] on span "AG" at bounding box center [1014, 26] width 16 height 17
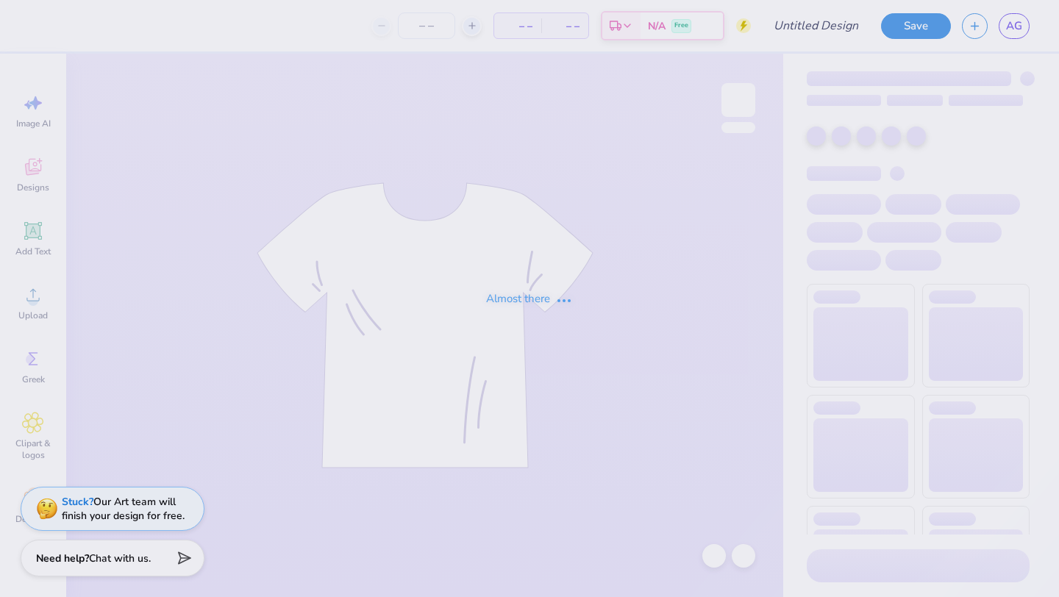
type input "violet ball 6"
type input "24"
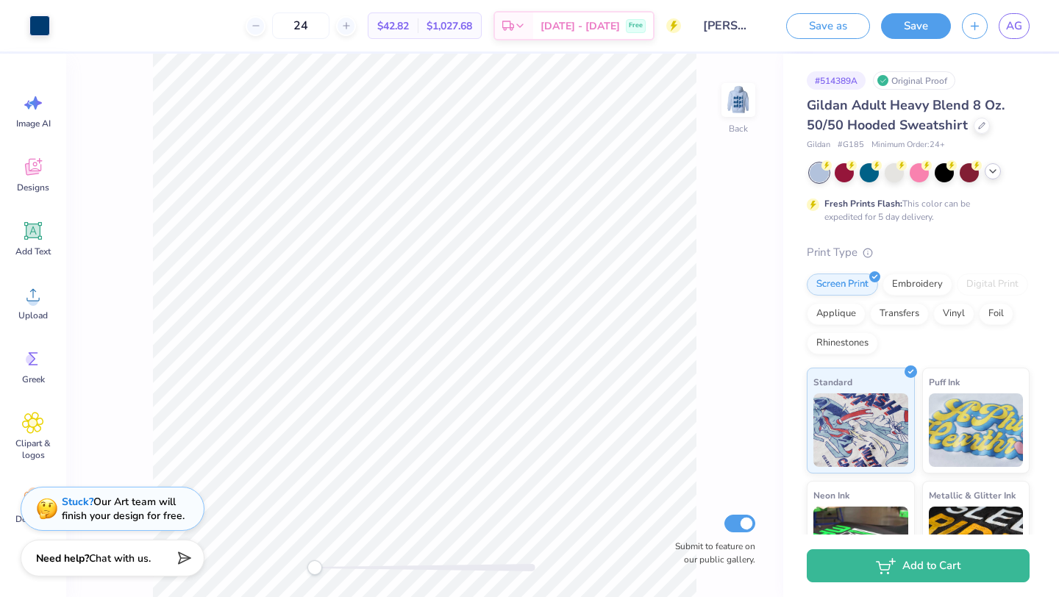
click at [990, 170] on polyline at bounding box center [993, 171] width 6 height 3
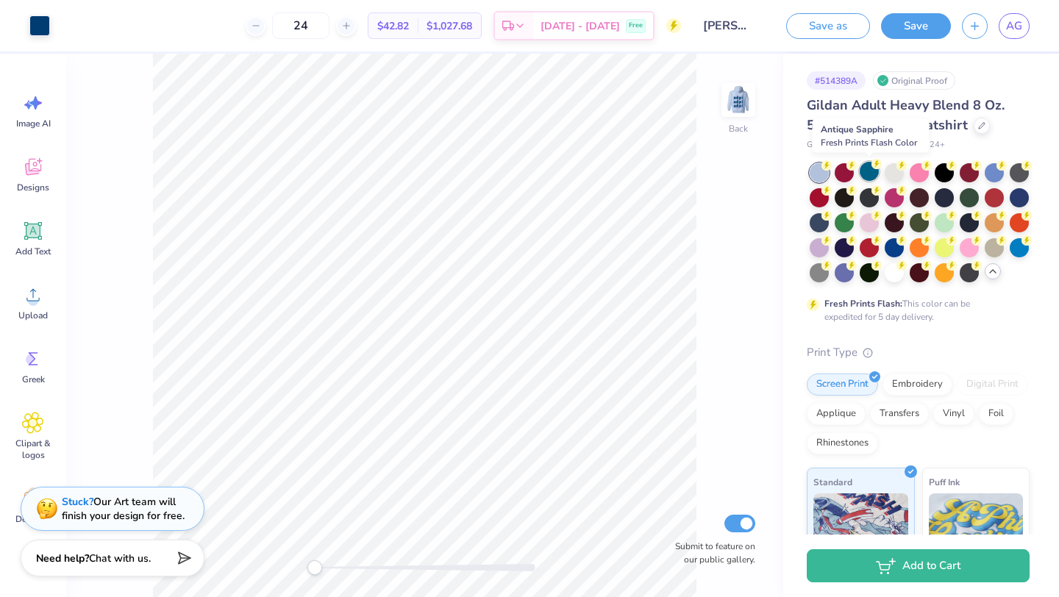
click at [866, 177] on div at bounding box center [869, 171] width 19 height 19
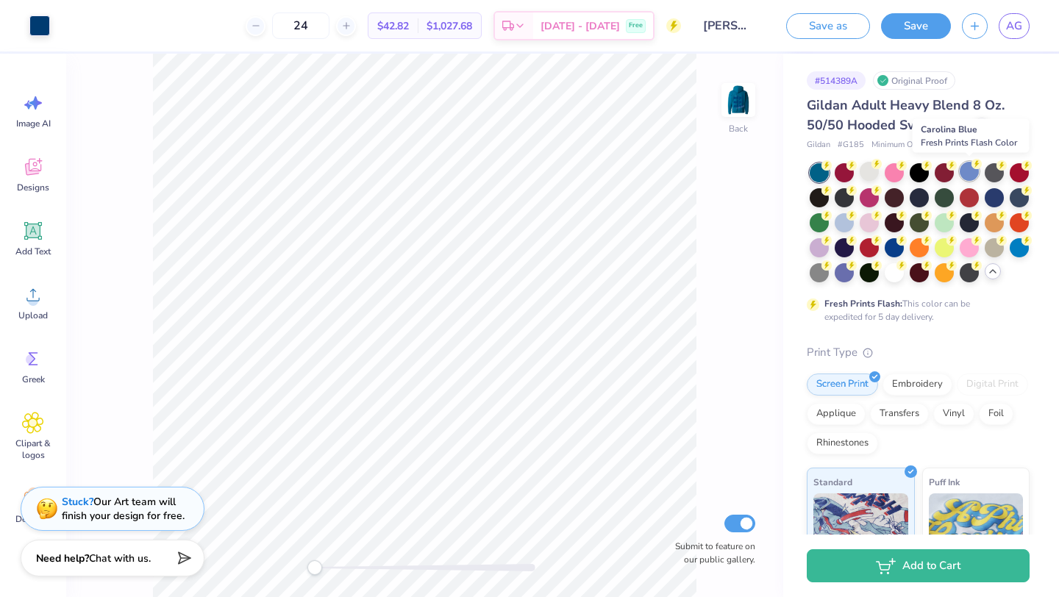
click at [974, 177] on div at bounding box center [969, 171] width 19 height 19
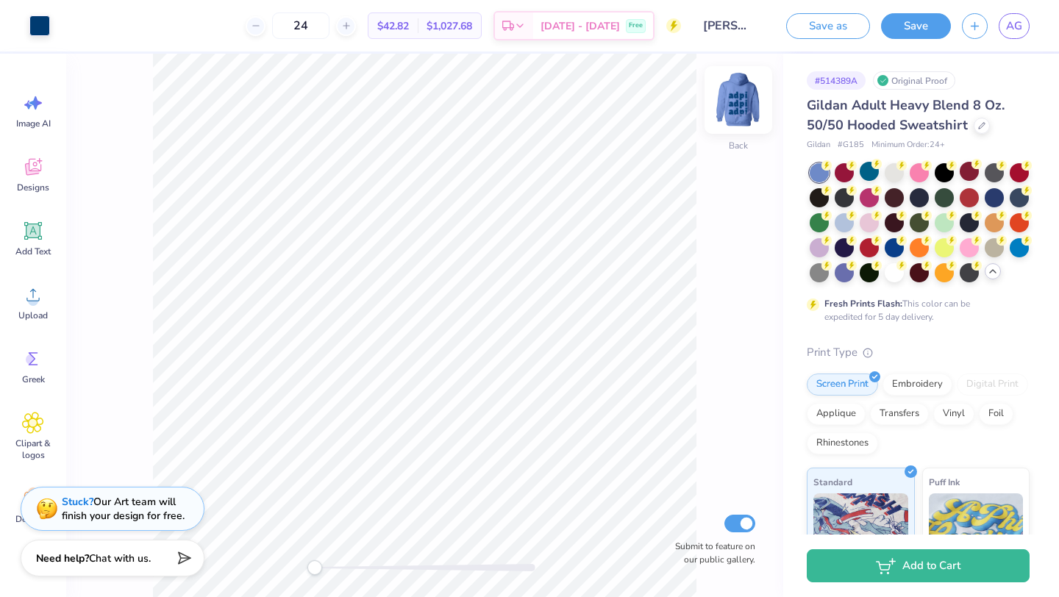
click at [755, 100] on img at bounding box center [738, 100] width 59 height 59
click at [753, 100] on img at bounding box center [738, 99] width 29 height 29
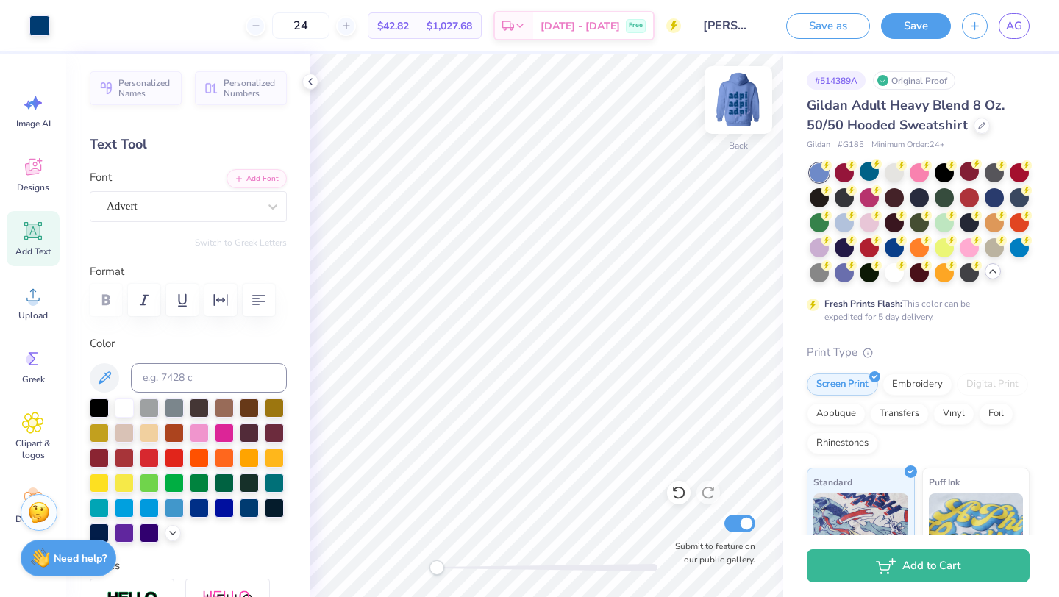
click at [738, 115] on img at bounding box center [738, 100] width 59 height 59
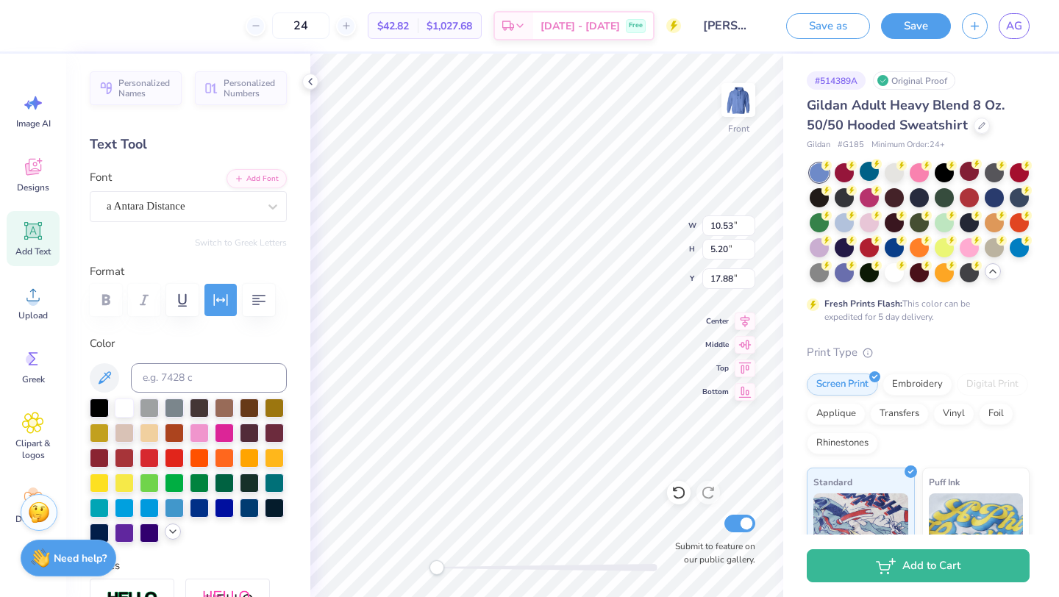
click at [172, 532] on polyline at bounding box center [173, 531] width 6 height 3
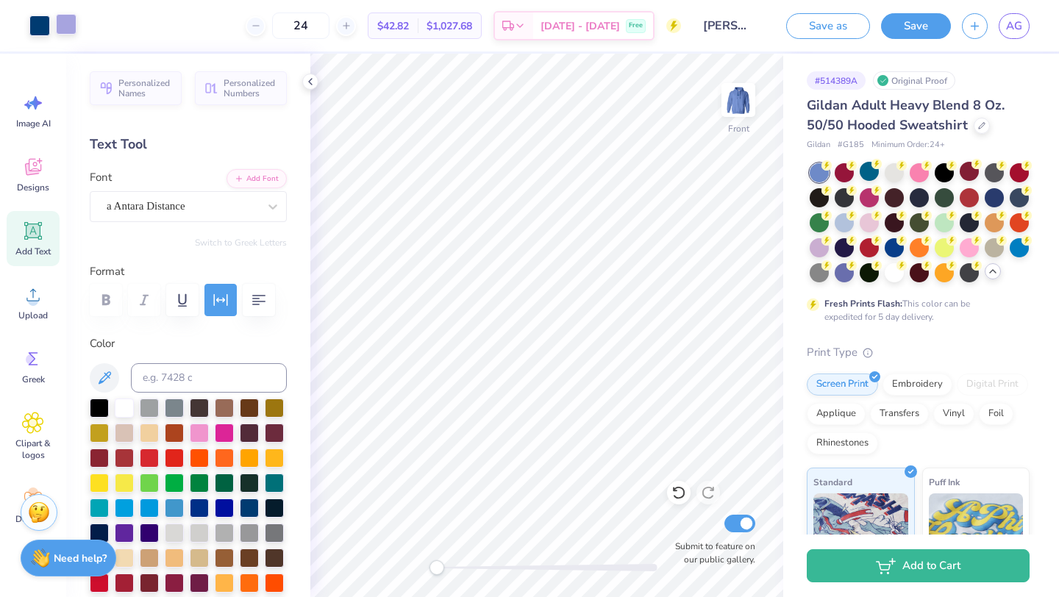
click at [74, 23] on div at bounding box center [66, 24] width 21 height 21
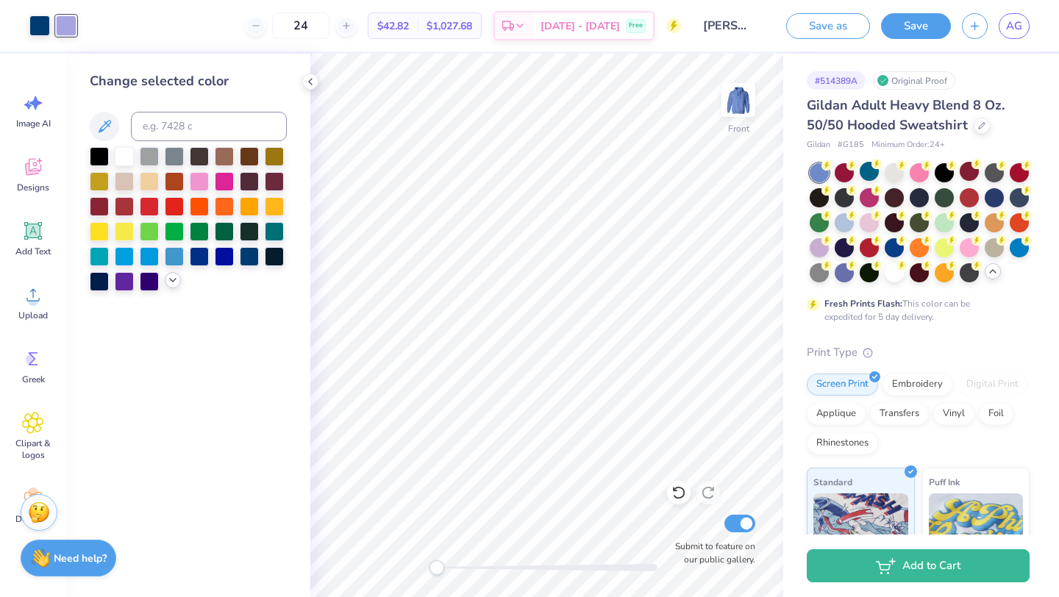
click at [169, 282] on icon at bounding box center [173, 280] width 12 height 12
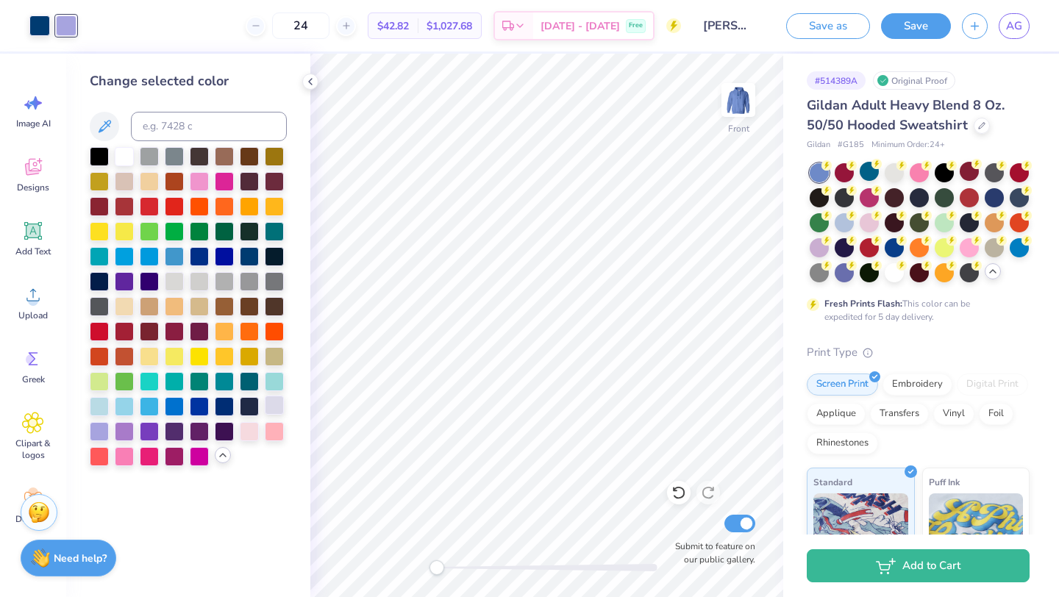
click at [278, 401] on div at bounding box center [274, 405] width 19 height 19
click at [96, 403] on div at bounding box center [99, 405] width 19 height 19
click at [272, 406] on div at bounding box center [274, 405] width 19 height 19
click at [247, 428] on div at bounding box center [249, 430] width 19 height 19
click at [278, 407] on div at bounding box center [274, 405] width 19 height 19
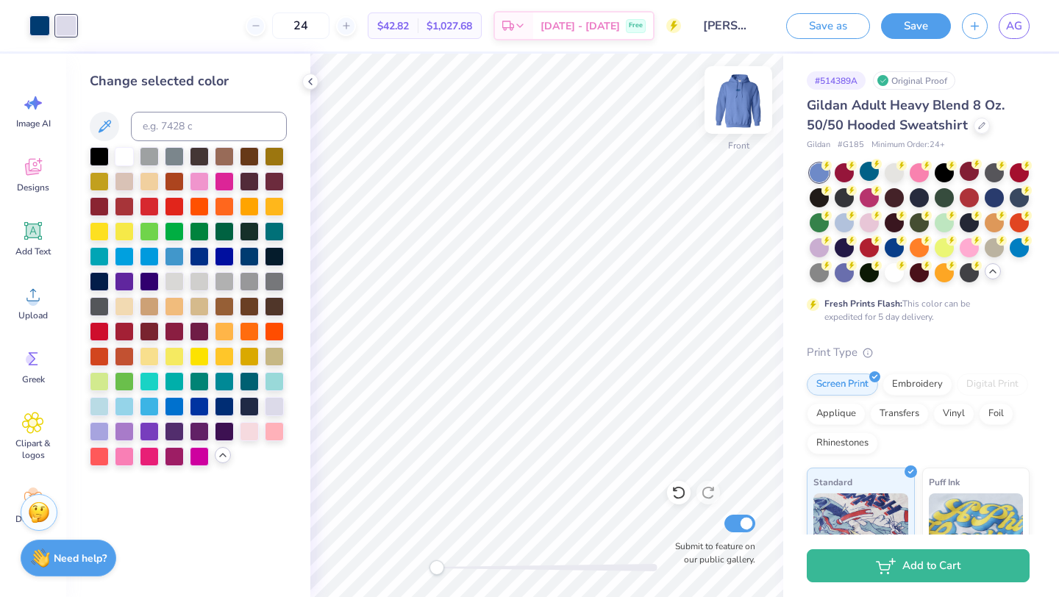
click at [746, 113] on img at bounding box center [738, 100] width 59 height 59
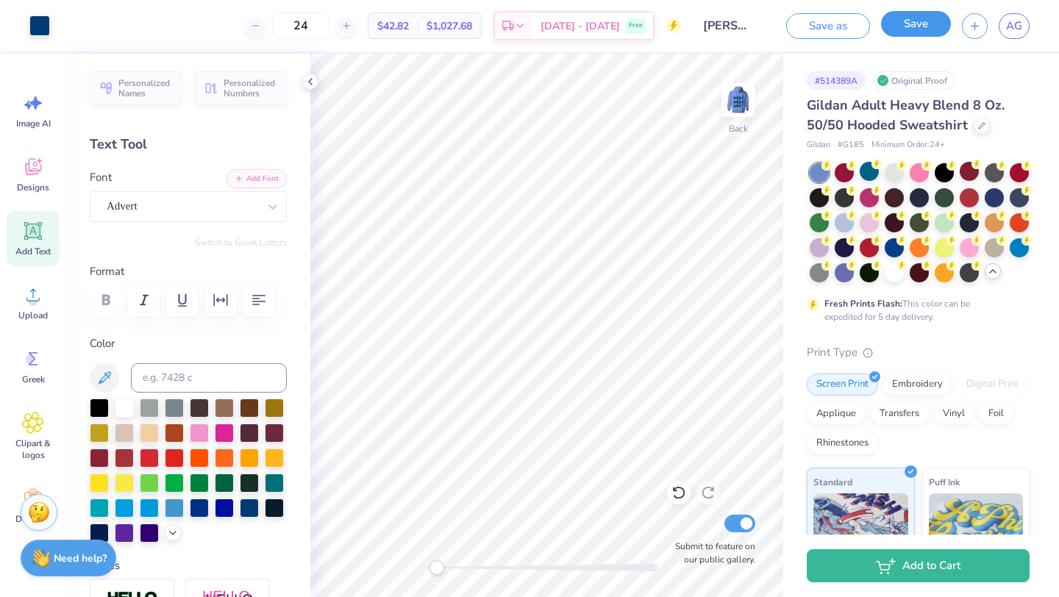
click at [926, 27] on button "Save" at bounding box center [916, 24] width 70 height 26
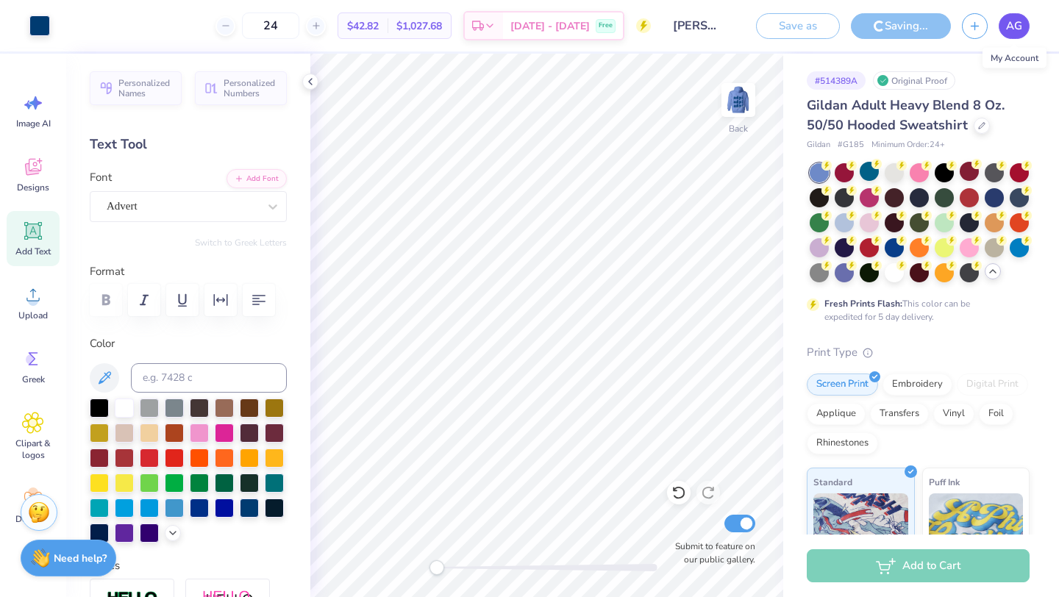
click at [1018, 21] on span "AG" at bounding box center [1014, 26] width 16 height 17
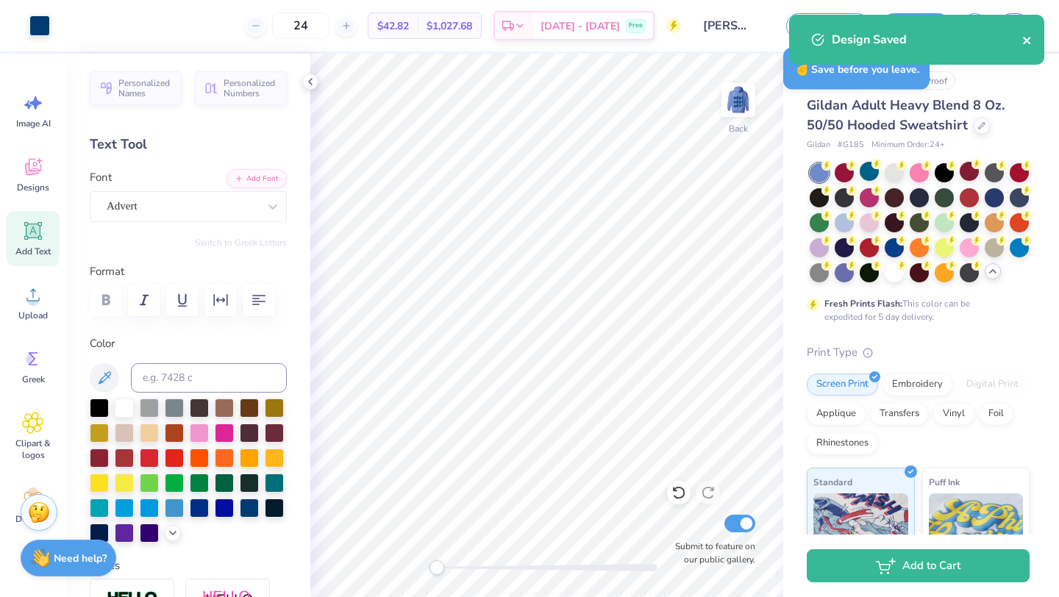
click at [1026, 40] on icon "close" at bounding box center [1026, 40] width 7 height 7
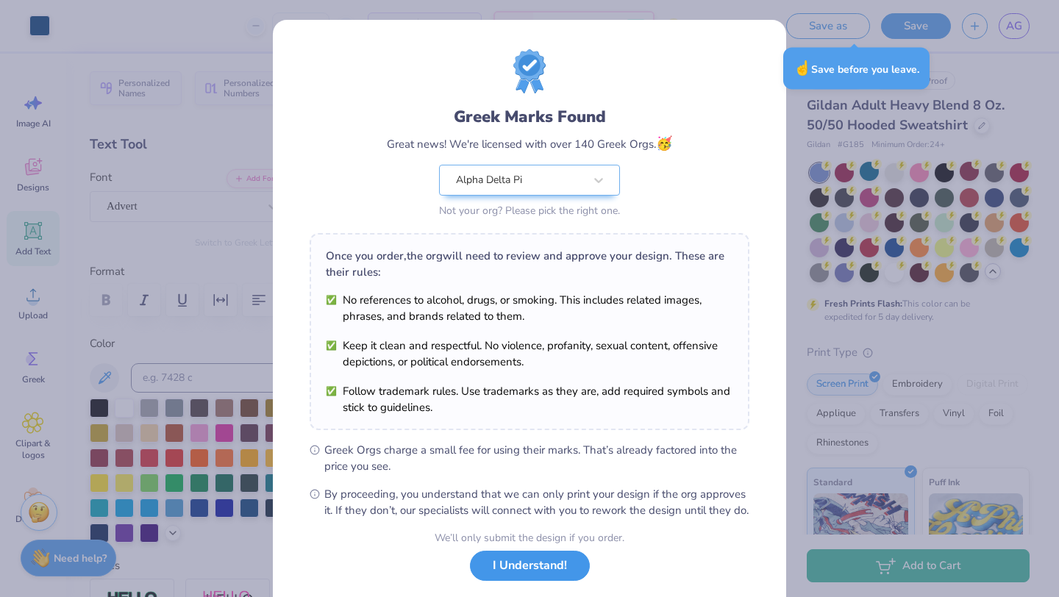
click at [530, 578] on button "I Understand!" at bounding box center [530, 566] width 120 height 30
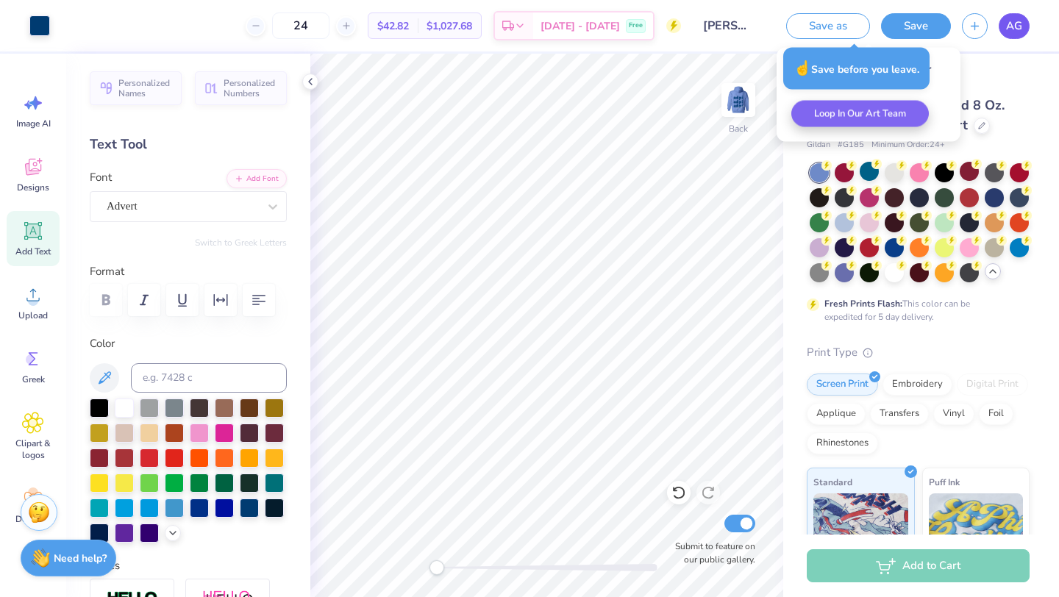
click at [1017, 15] on link "AG" at bounding box center [1014, 26] width 31 height 26
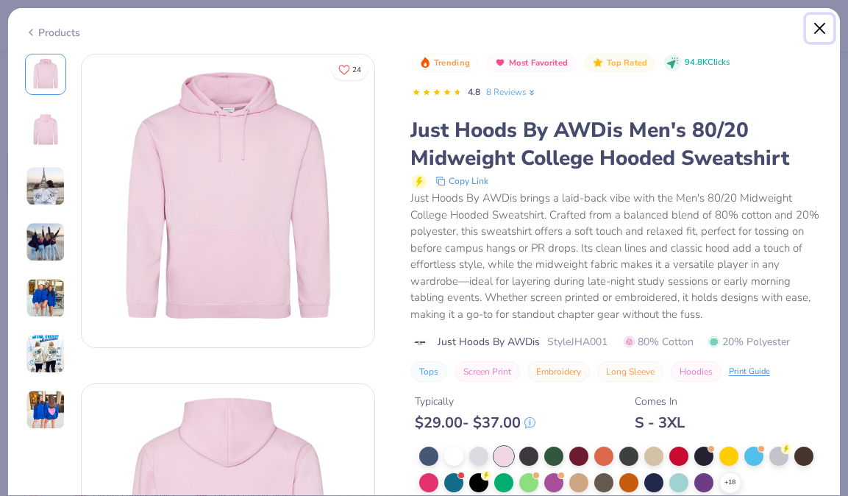
click at [813, 29] on button "Close" at bounding box center [820, 29] width 28 height 28
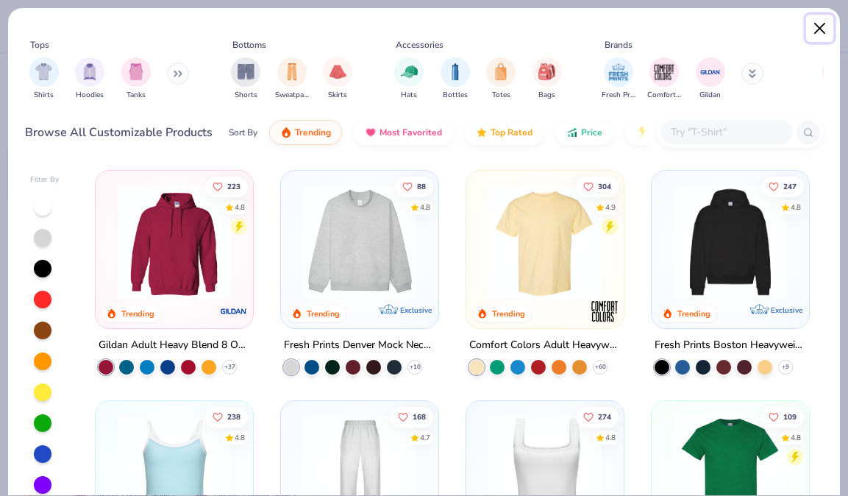
click at [813, 29] on button "Close" at bounding box center [820, 29] width 28 height 28
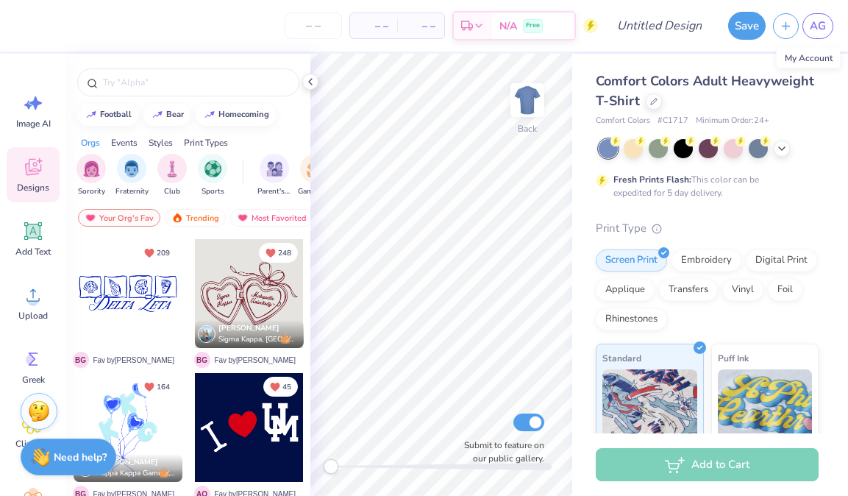
click at [813, 29] on span "AG" at bounding box center [818, 26] width 16 height 17
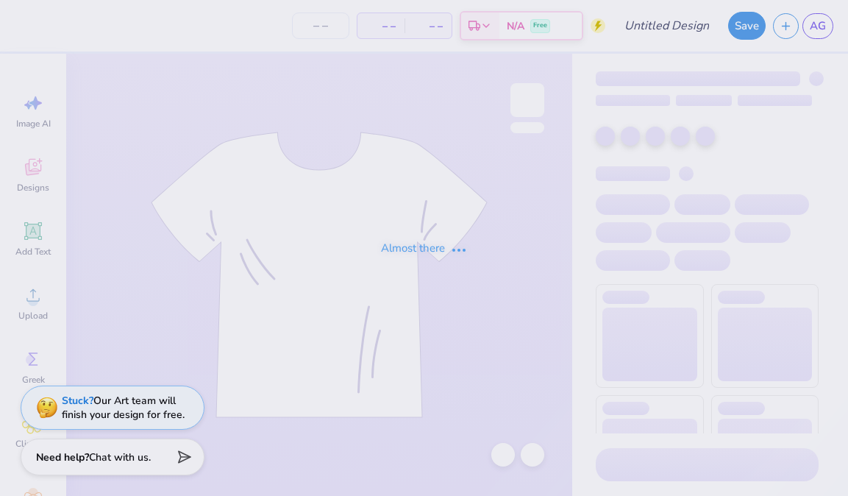
type input "[PERSON_NAME] 6"
type input "24"
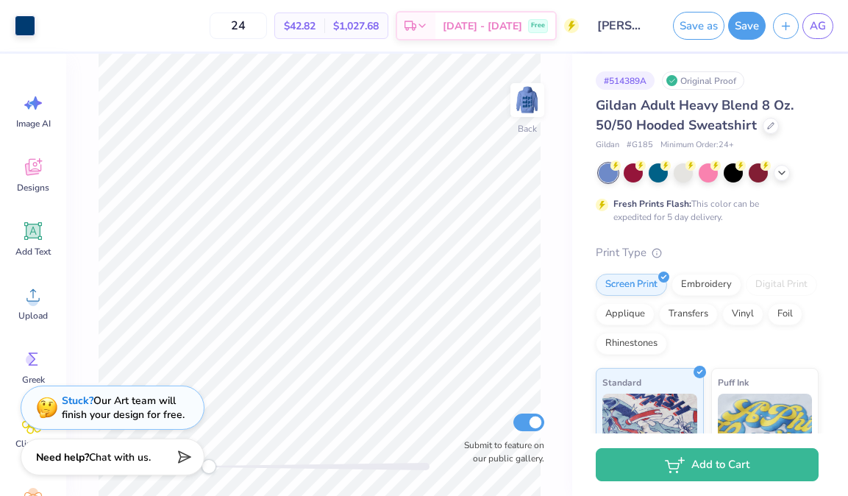
click at [524, 107] on img at bounding box center [527, 99] width 29 height 29
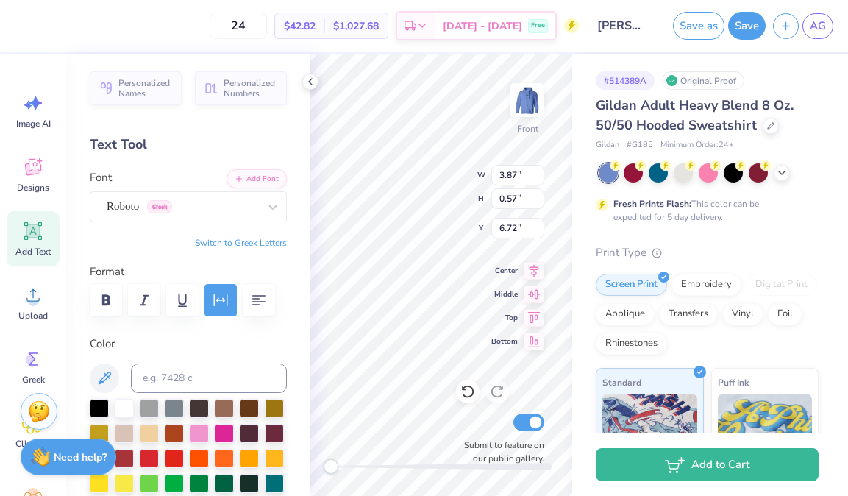
click at [818, 12] on div "Save as Save AG" at bounding box center [757, 25] width 182 height 51
click at [822, 16] on link "AG" at bounding box center [817, 26] width 31 height 26
